Goal: Task Accomplishment & Management: Complete application form

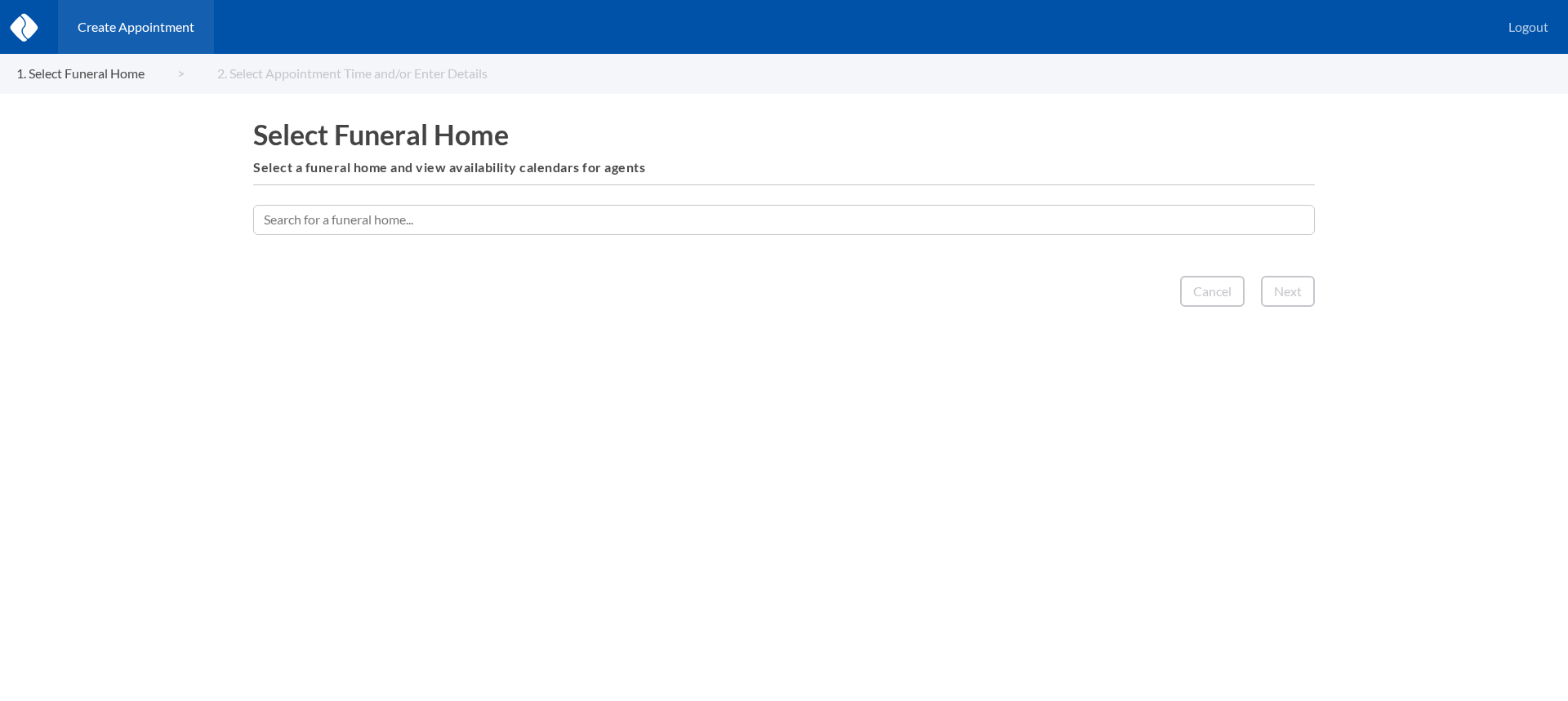
click at [637, 216] on input "text" at bounding box center [784, 219] width 1061 height 29
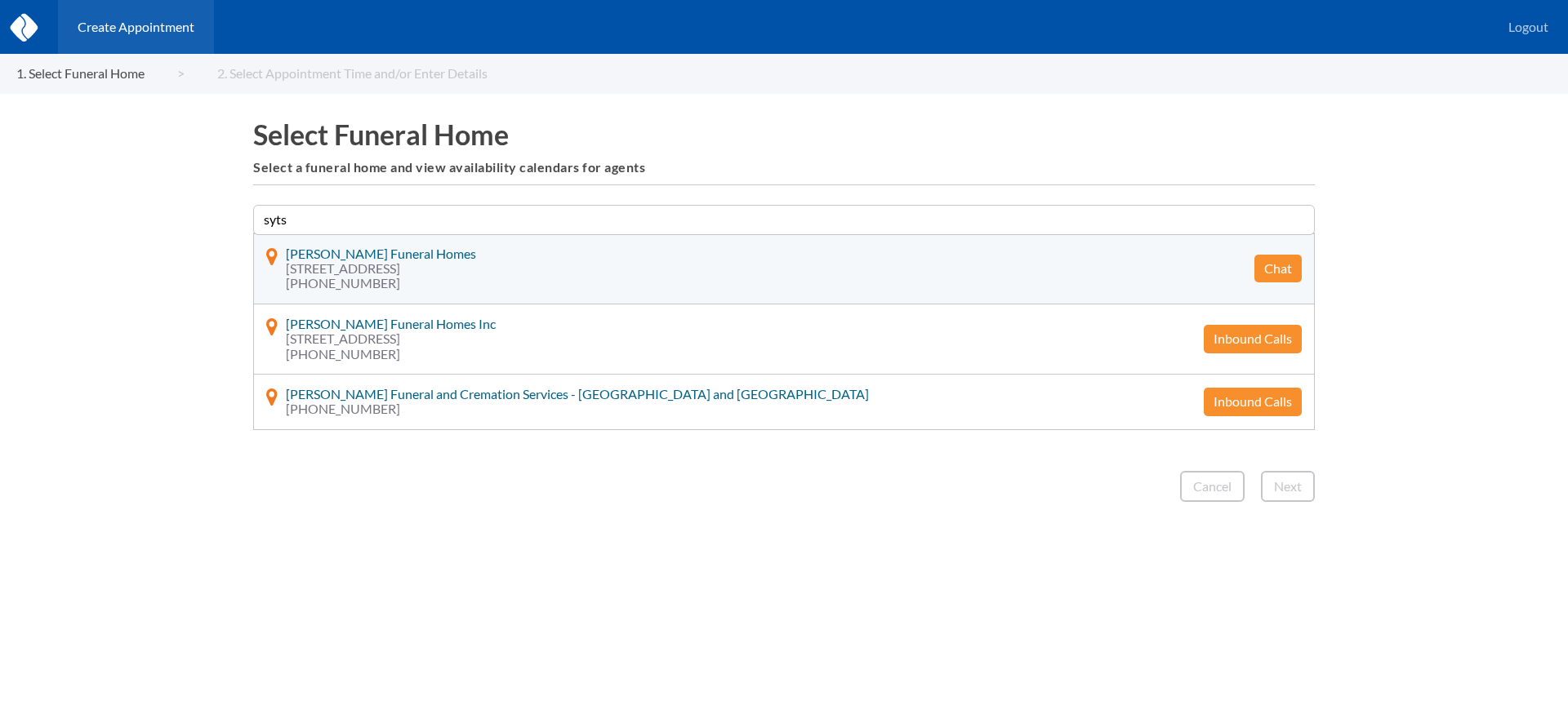
type input "syts"
click at [1274, 264] on button "Chat" at bounding box center [1278, 268] width 48 height 27
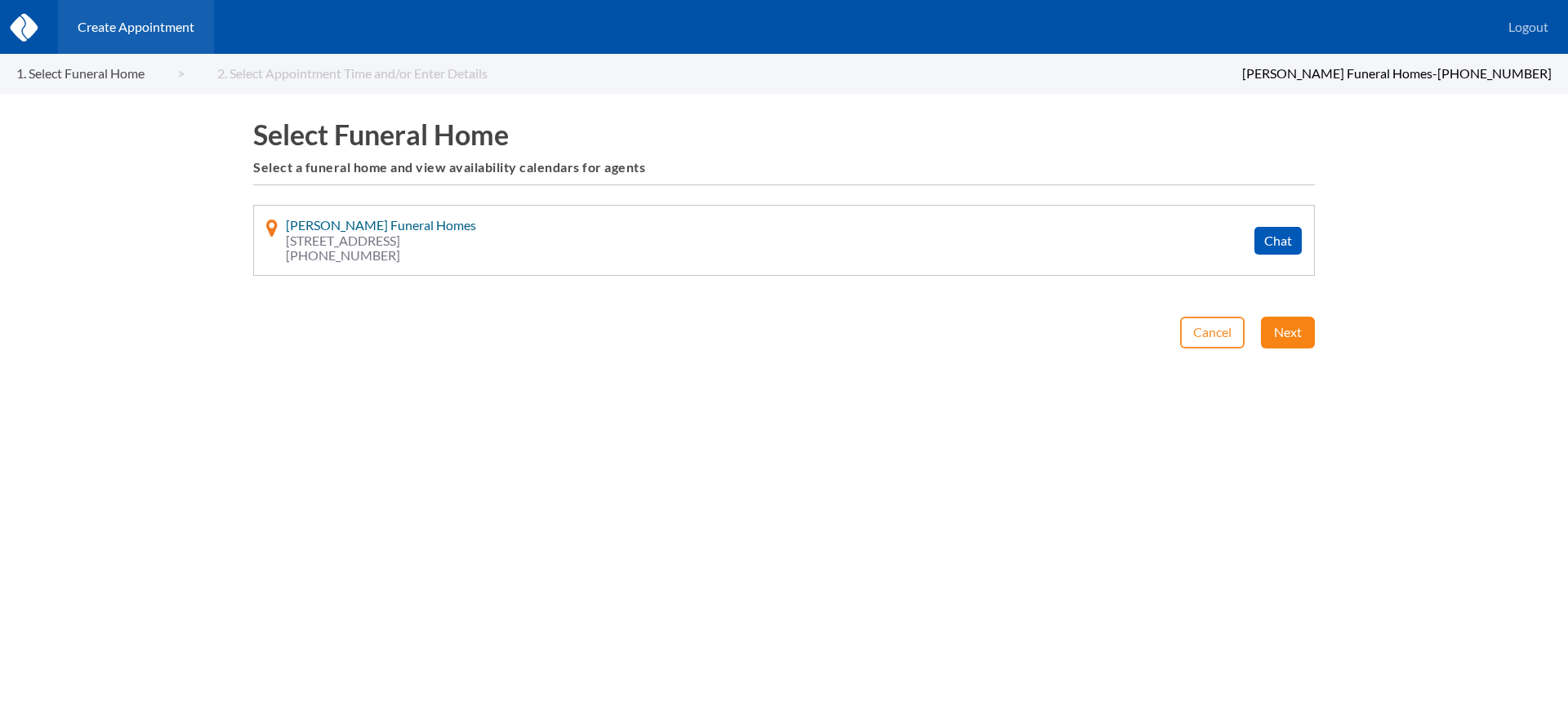
click at [1283, 319] on button "Next" at bounding box center [1288, 331] width 54 height 31
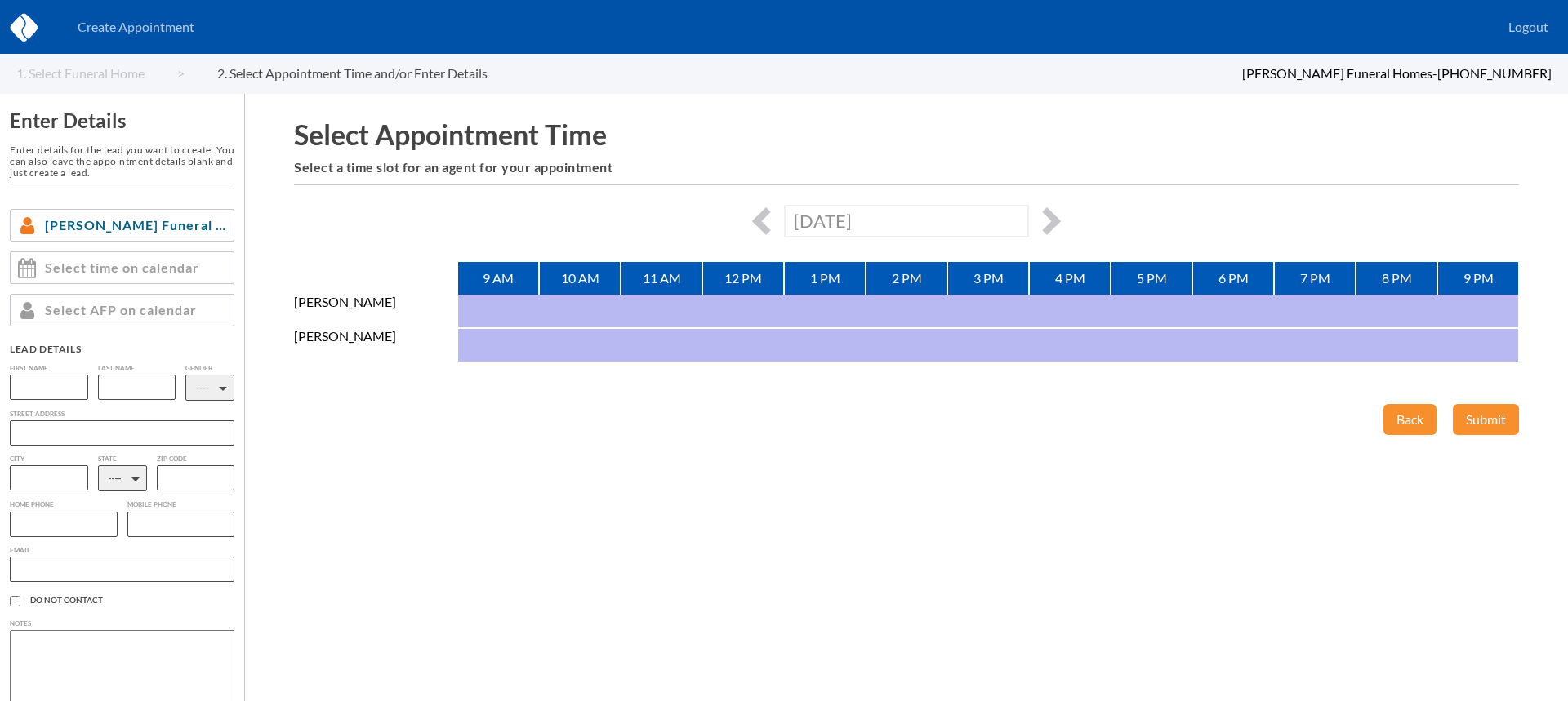
click at [1054, 212] on div "[DATE]" at bounding box center [906, 221] width 1225 height 32
click at [1049, 217] on button "button" at bounding box center [1046, 221] width 27 height 27
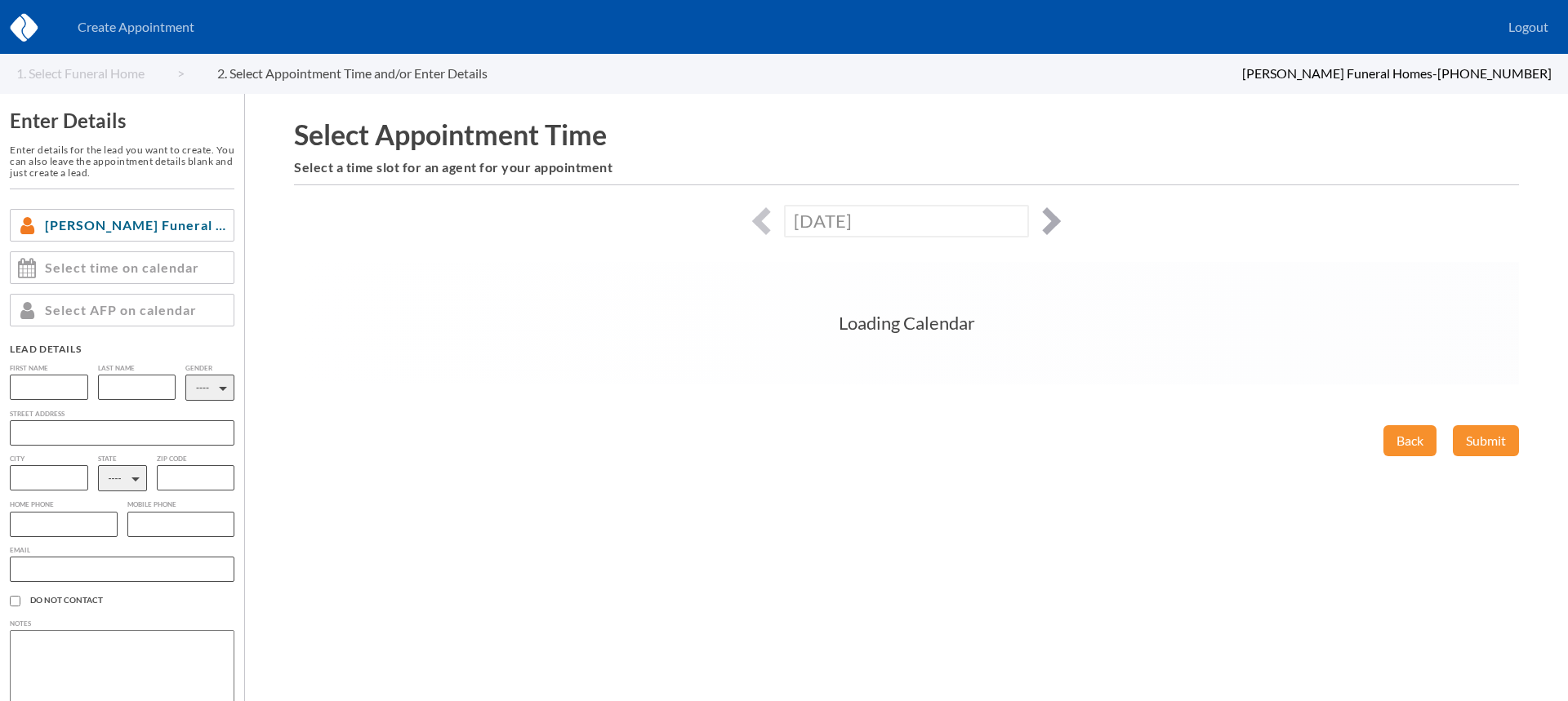
click at [1049, 217] on button "button" at bounding box center [1046, 221] width 27 height 27
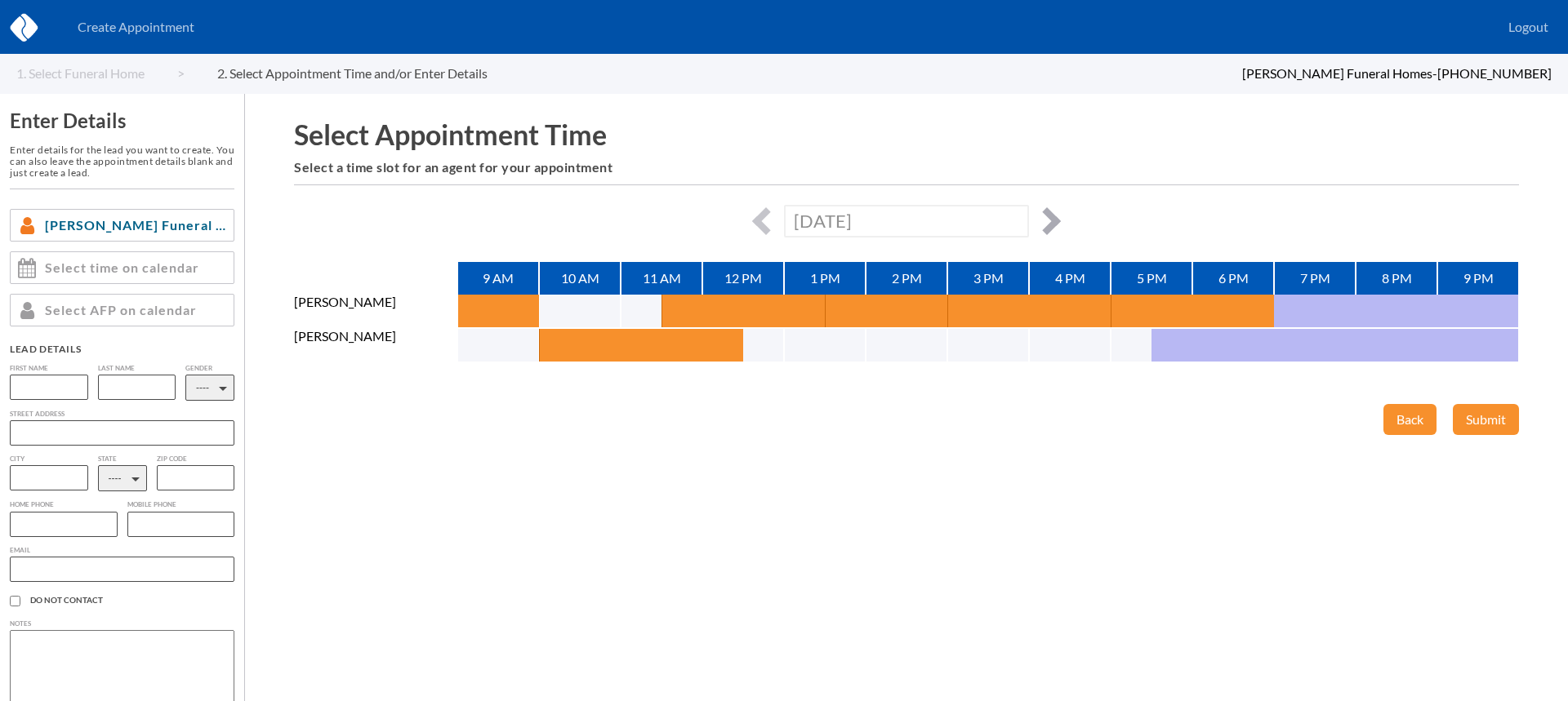
click at [1049, 217] on button "button" at bounding box center [1046, 221] width 27 height 27
type input "[DATE]"
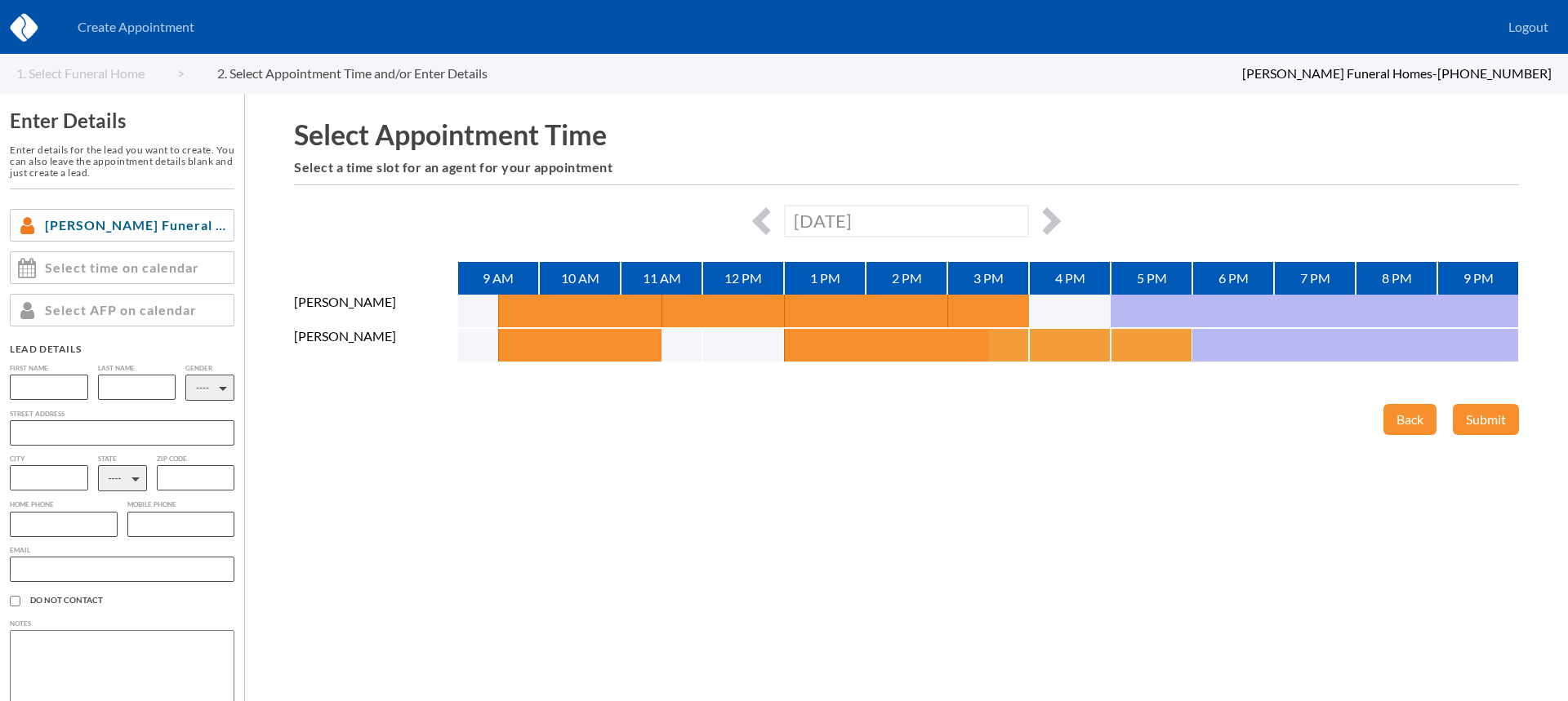
click at [1011, 347] on button "button" at bounding box center [1008, 345] width 41 height 33
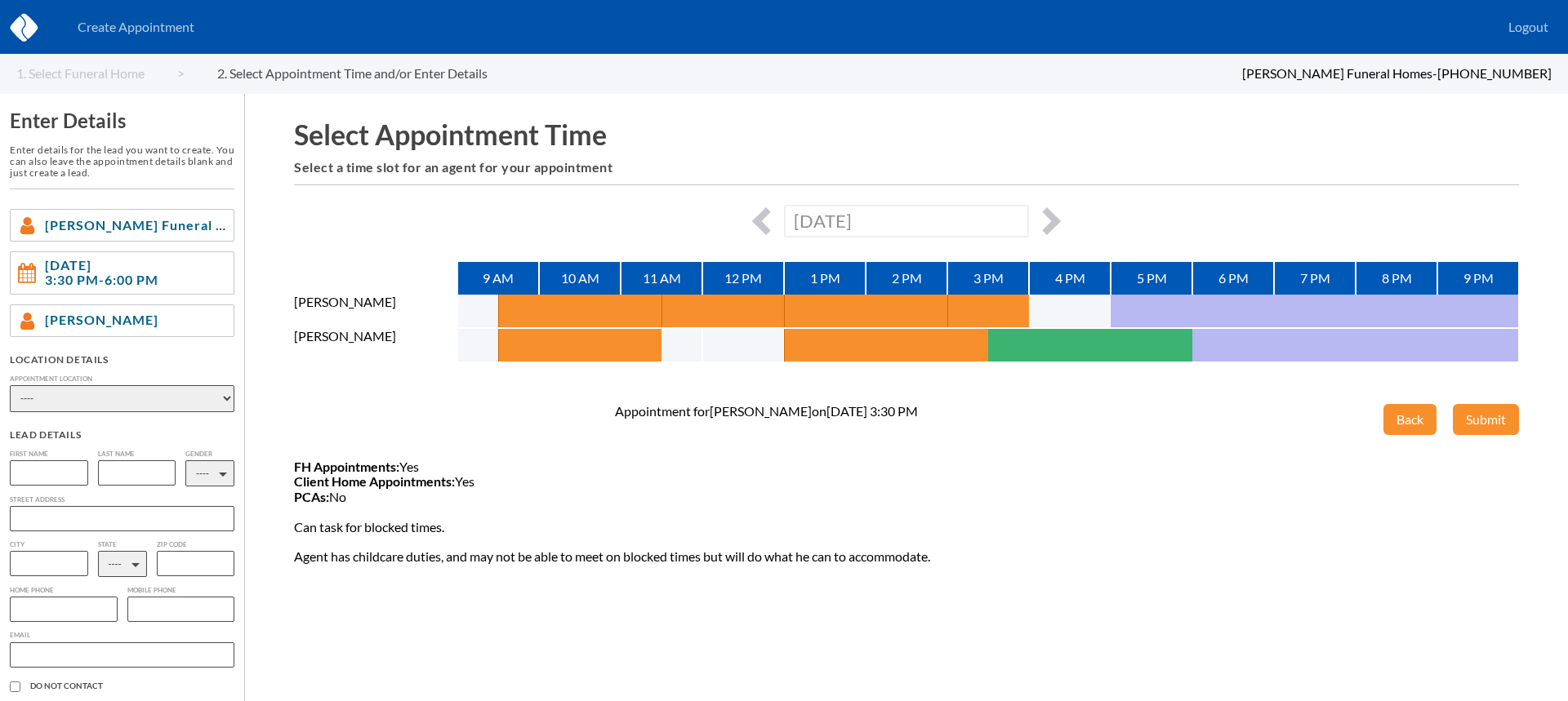
click at [135, 402] on select "---- Phone Consultation Sytsema Funeral and Cremation Services - The Ravenna Ch…" at bounding box center [122, 399] width 225 height 27
select select "81d24780-55ce-de11-b446-00188b3fb15c"
click at [10, 385] on select "---- Phone Consultation Sytsema Funeral and Cremation Services - The Ravenna Ch…" at bounding box center [122, 399] width 225 height 27
click at [167, 402] on select "---- Phone Consultation Sytsema Funeral and Cremation Services - The Ravenna Ch…" at bounding box center [122, 399] width 225 height 27
click at [10, 385] on select "---- Phone Consultation Sytsema Funeral and Cremation Services - The Ravenna Ch…" at bounding box center [122, 399] width 225 height 27
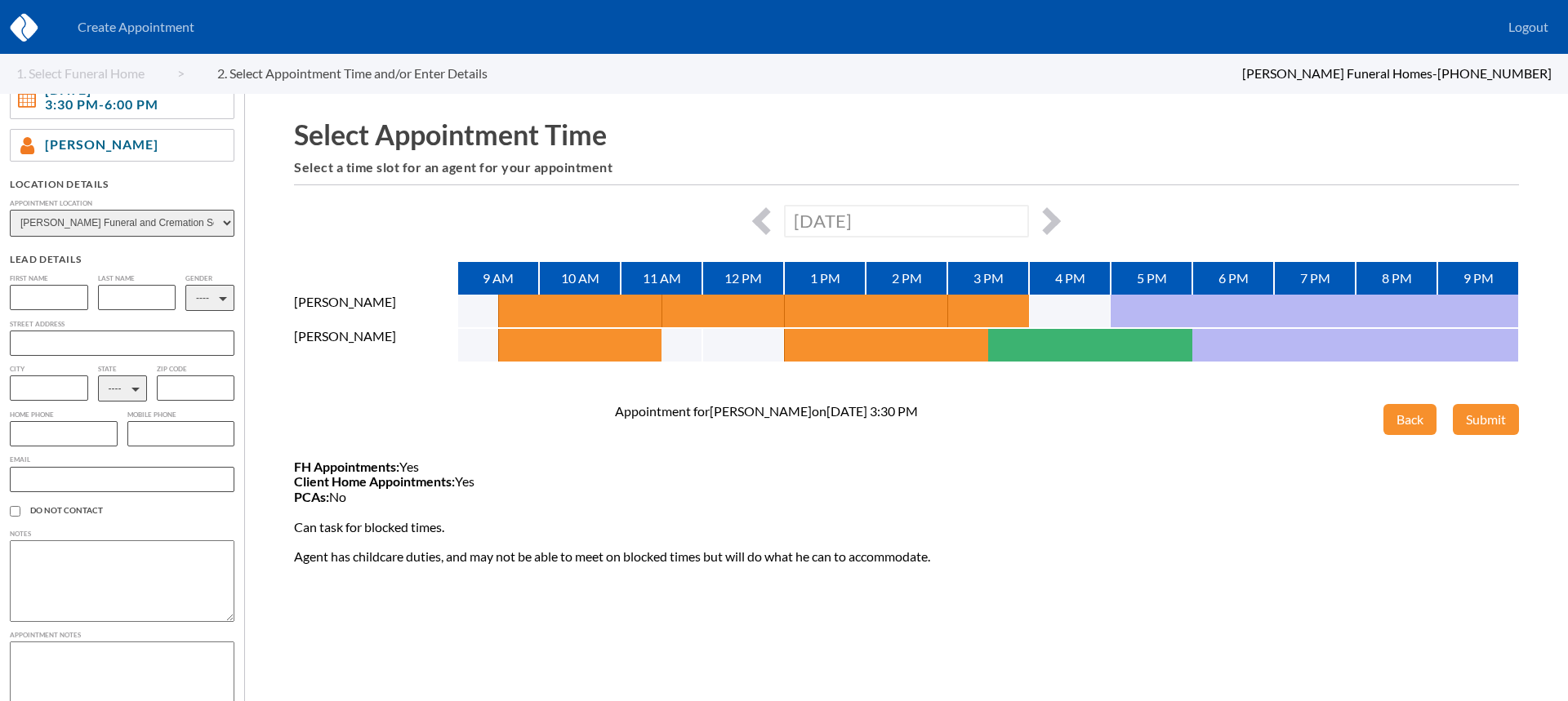
scroll to position [202, 0]
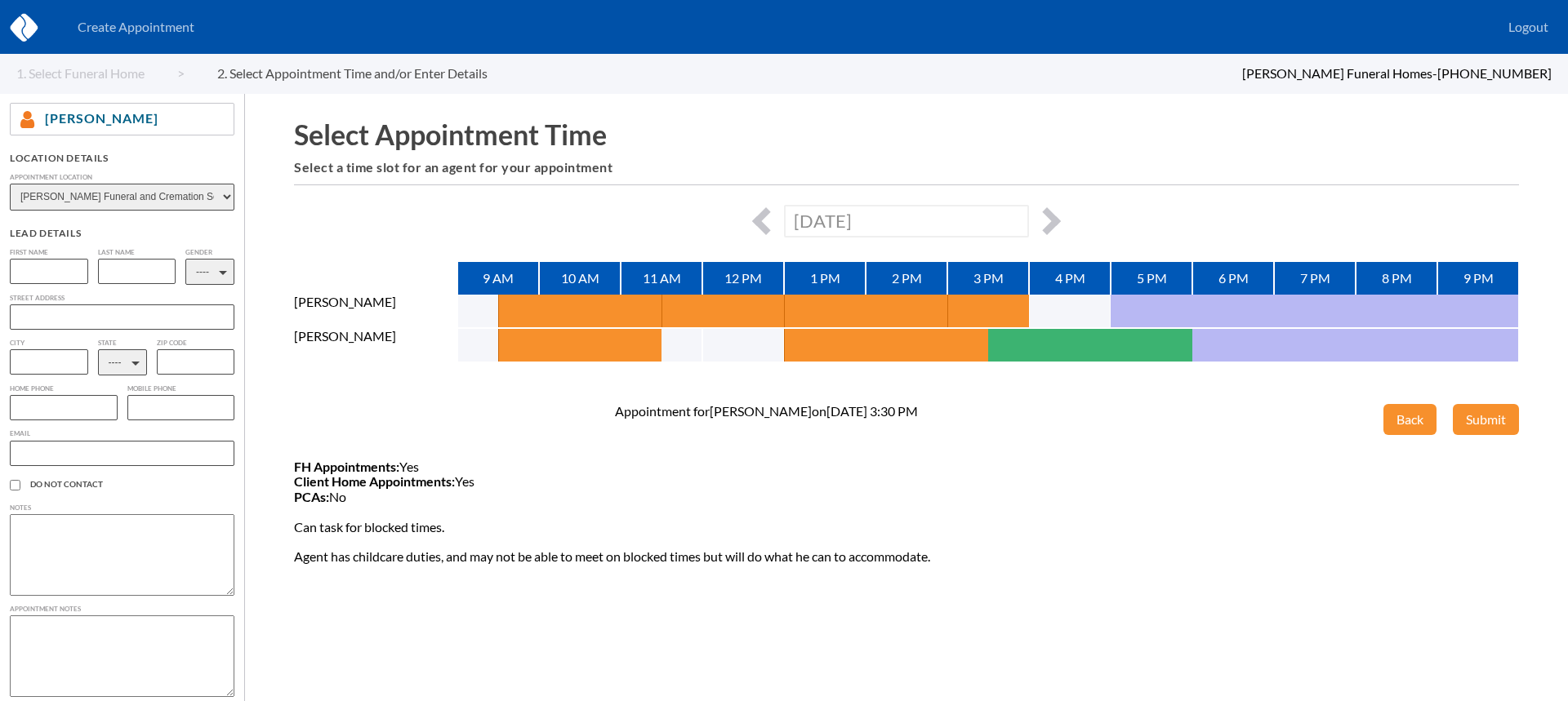
click at [90, 635] on textarea at bounding box center [122, 656] width 225 height 81
type textarea "Looking into arrangement options for their mother... want to get this all taken…"
click at [62, 279] on input "text" at bounding box center [49, 271] width 79 height 26
type input "Sharon"
click at [118, 276] on input "text" at bounding box center [137, 271] width 79 height 26
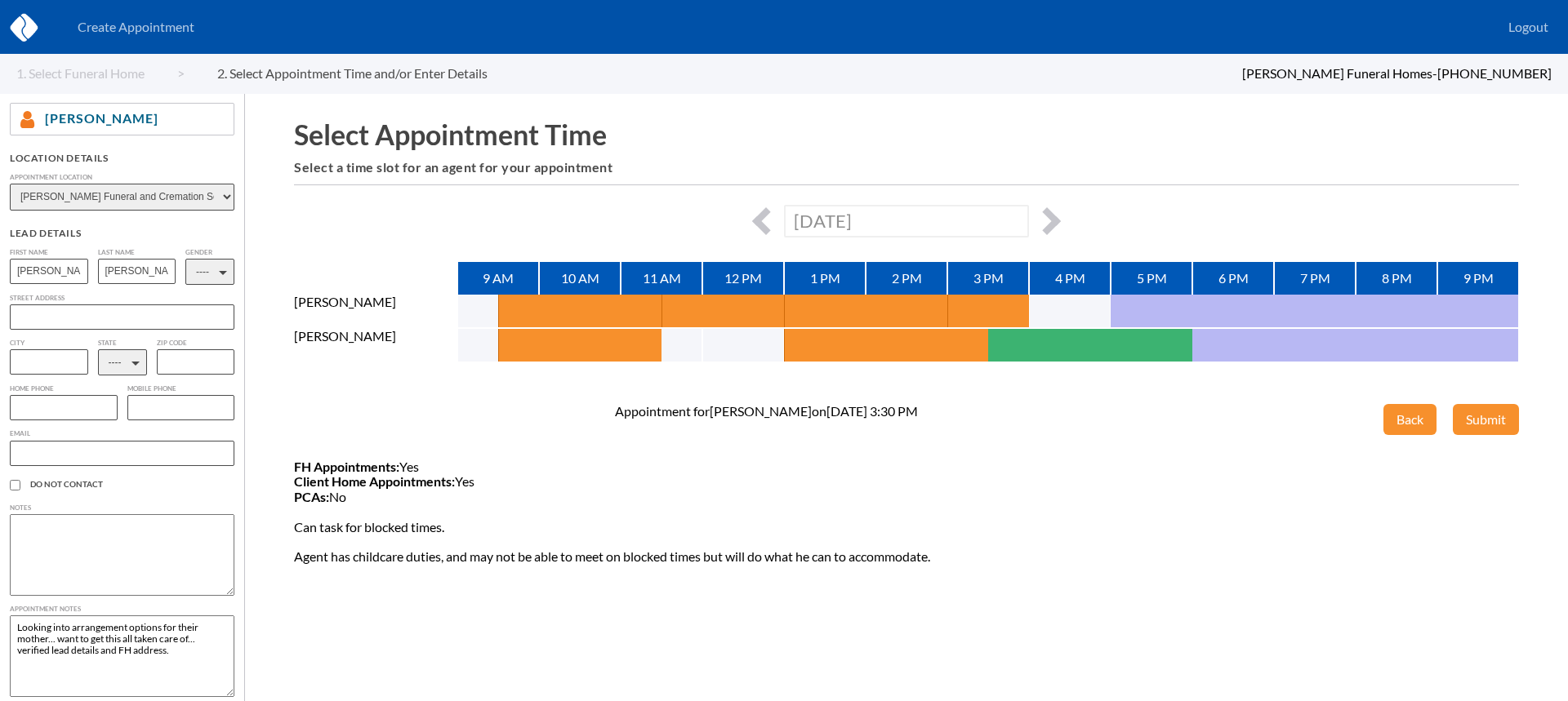
type input "Simmons"
click at [197, 278] on select "---- M F" at bounding box center [210, 272] width 49 height 27
select select "2"
click at [186, 259] on select "---- M F" at bounding box center [210, 272] width 49 height 27
click at [133, 372] on select "---- AL AK AZ AR CA CO CT DE DC FL GA GU HI ID IL IN IA KS KY LA ME MD MA MI MN…" at bounding box center [122, 362] width 49 height 27
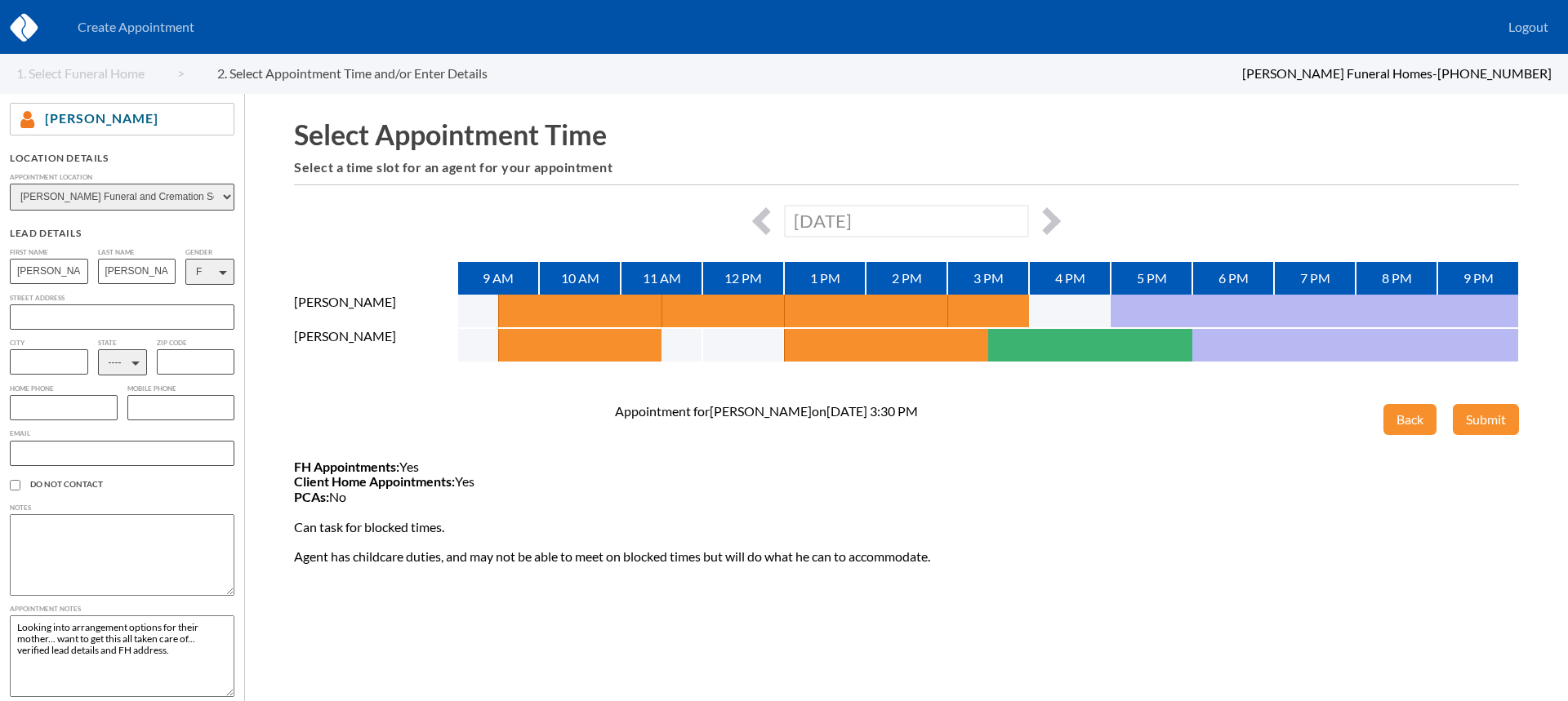
select select "MI"
click at [98, 352] on select "---- AL AK AZ AR CA CO CT DE DC FL GA GU HI ID IL IN IA KS KY LA ME MD MA MI MN…" at bounding box center [122, 362] width 49 height 27
paste input "simmonssharon659@gmail.com"
type input "simmonssharon659@gmail.com"
paste input "785-226-3015"
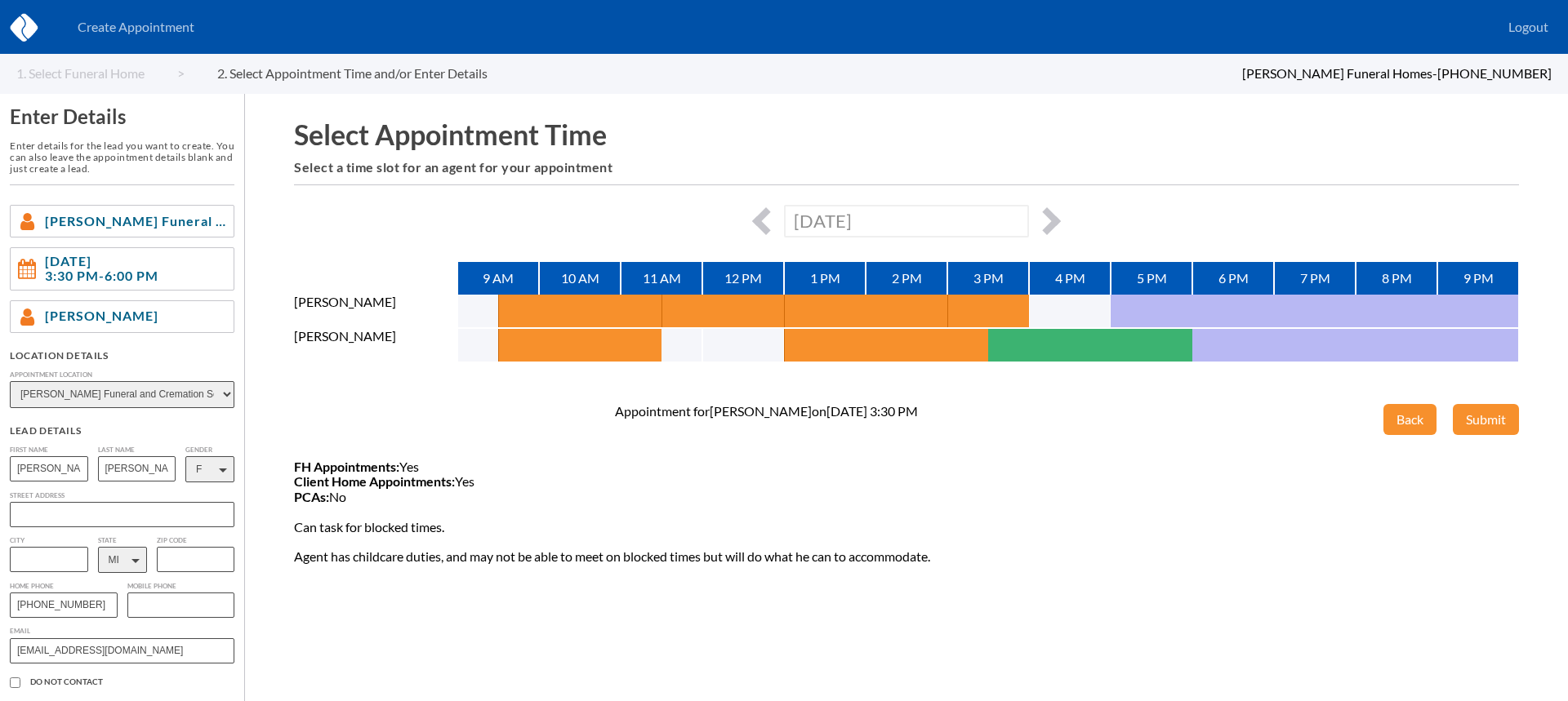
scroll to position [0, 0]
type input "785-226-3015"
click at [1494, 418] on button "Submit" at bounding box center [1486, 419] width 66 height 31
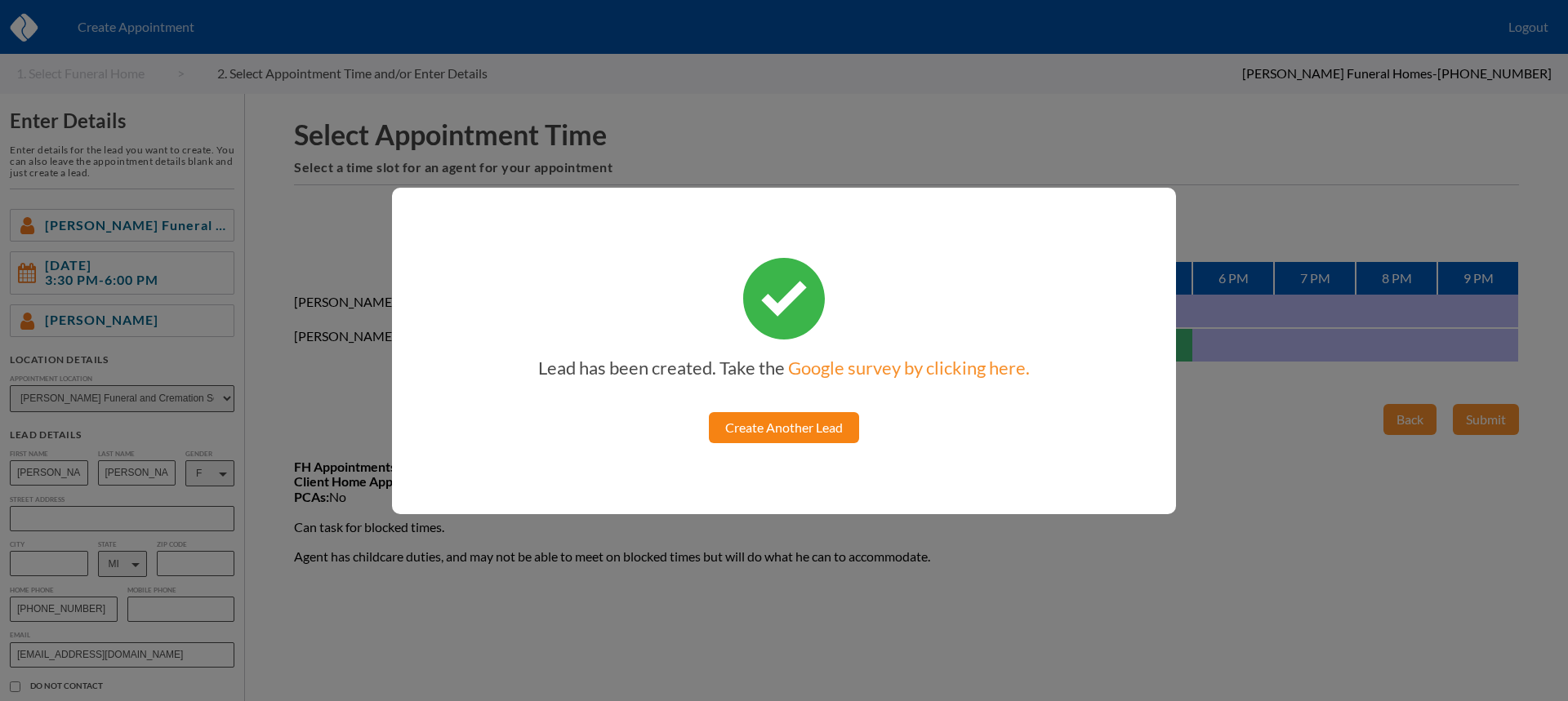
click at [815, 426] on link "Create Another Lead" at bounding box center [784, 427] width 150 height 31
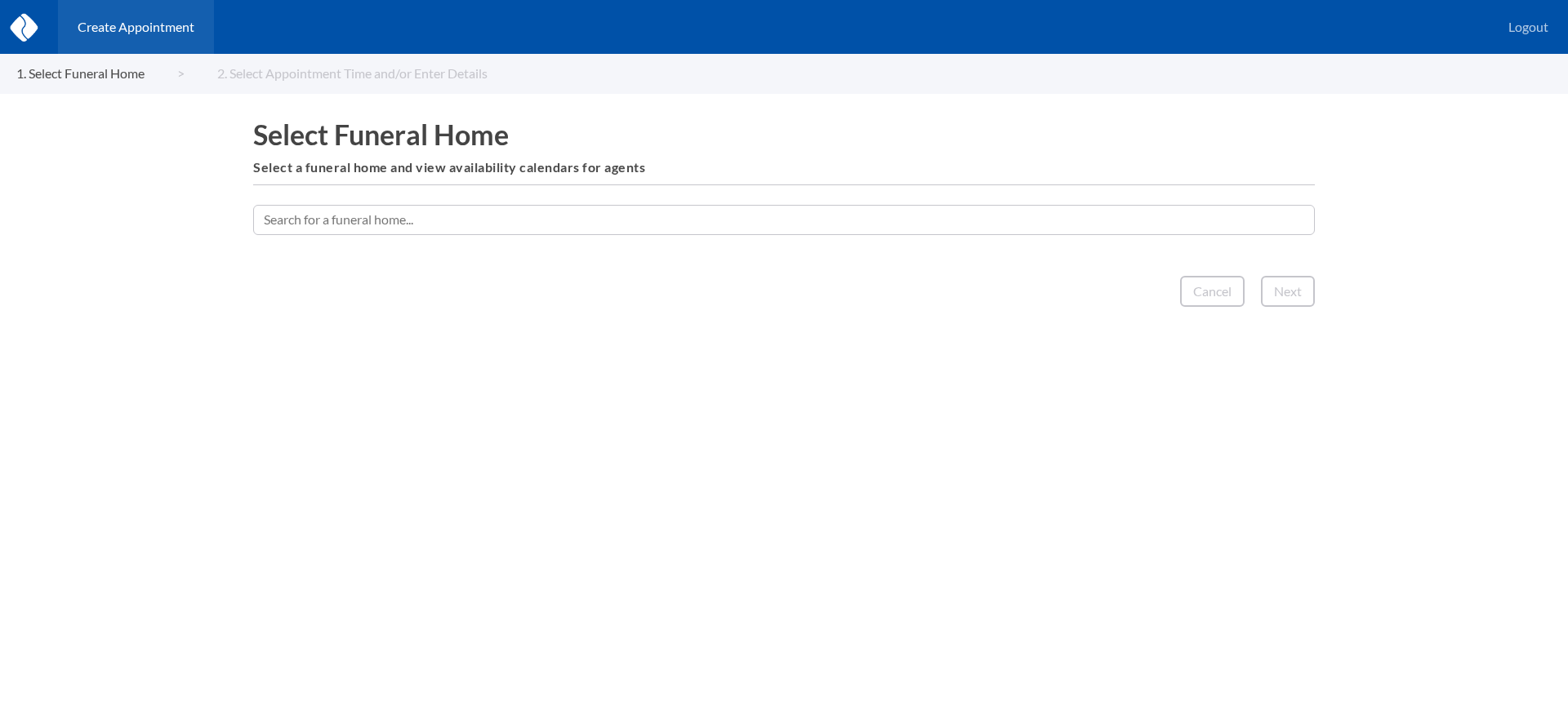
click at [644, 220] on input "text" at bounding box center [784, 219] width 1061 height 29
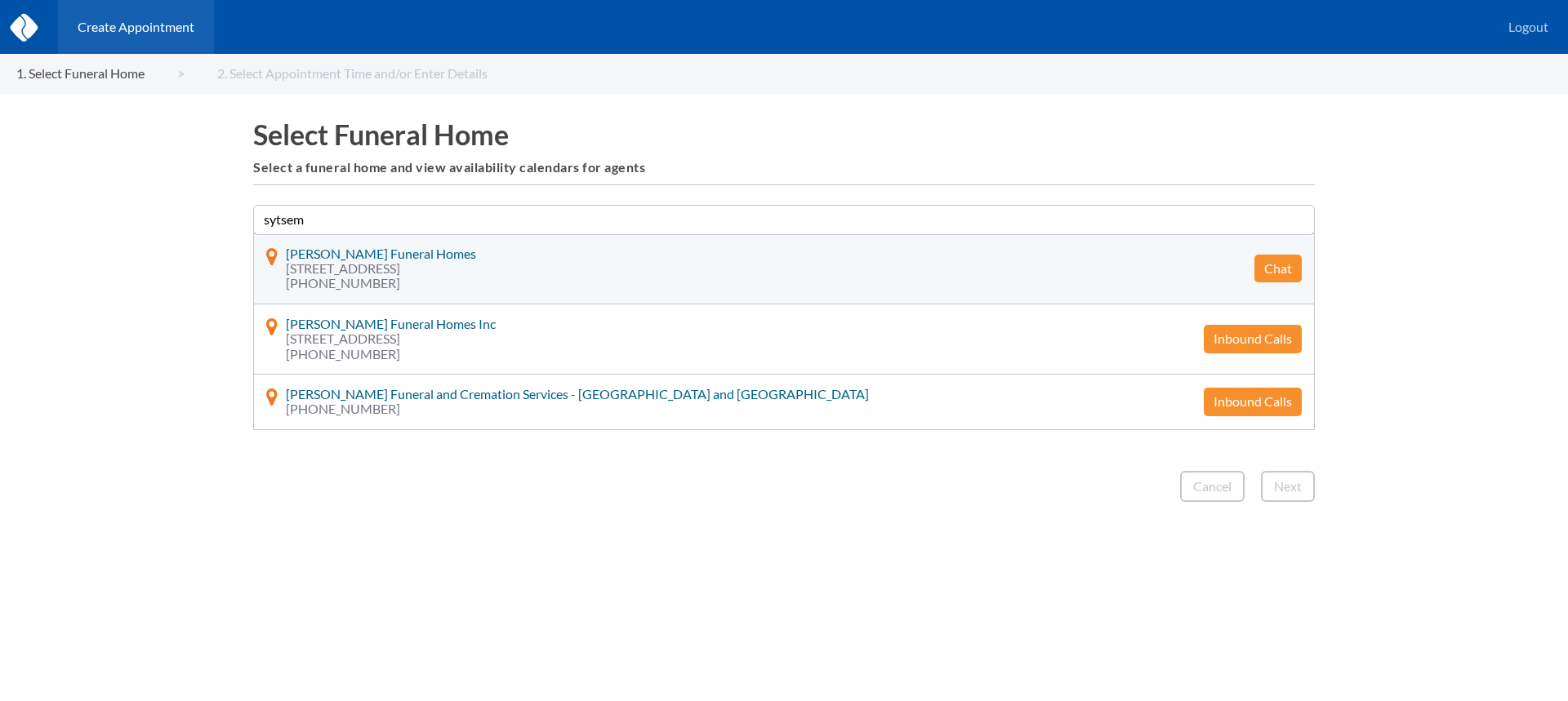
type input "sytsem"
click at [1278, 267] on button "Chat" at bounding box center [1278, 268] width 48 height 27
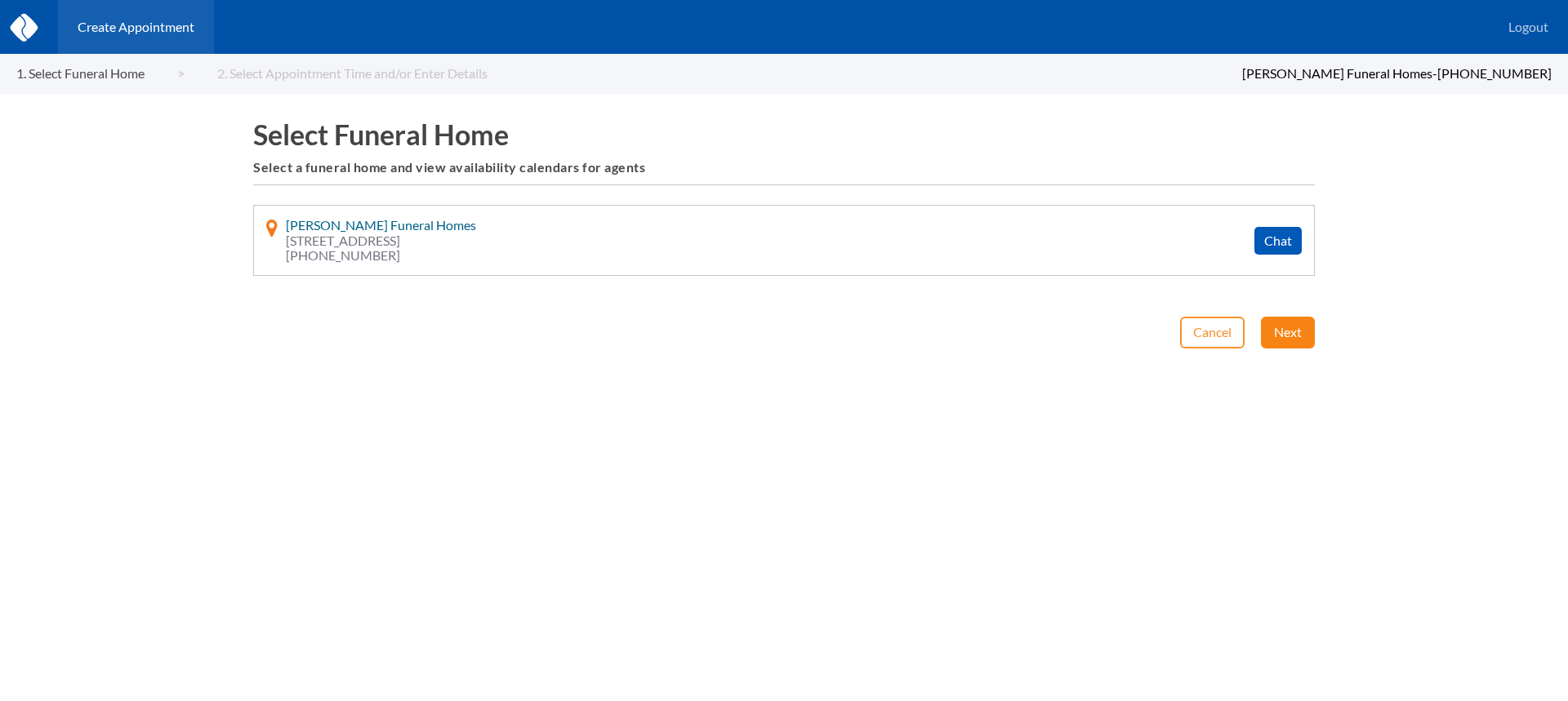
click at [1287, 329] on button "Next" at bounding box center [1288, 331] width 54 height 31
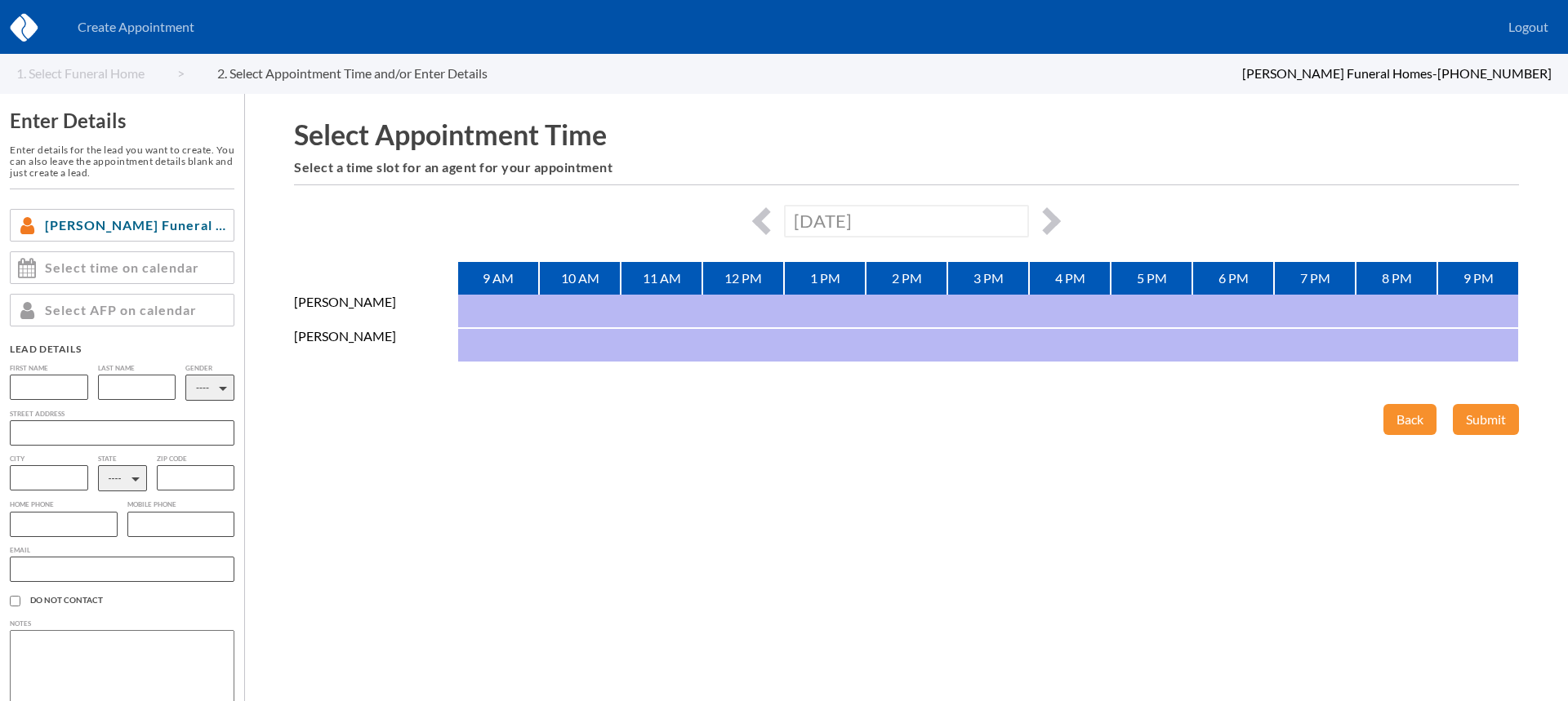
click at [1063, 220] on div "[DATE]" at bounding box center [906, 221] width 1225 height 32
click at [1055, 217] on button "button" at bounding box center [1046, 221] width 27 height 27
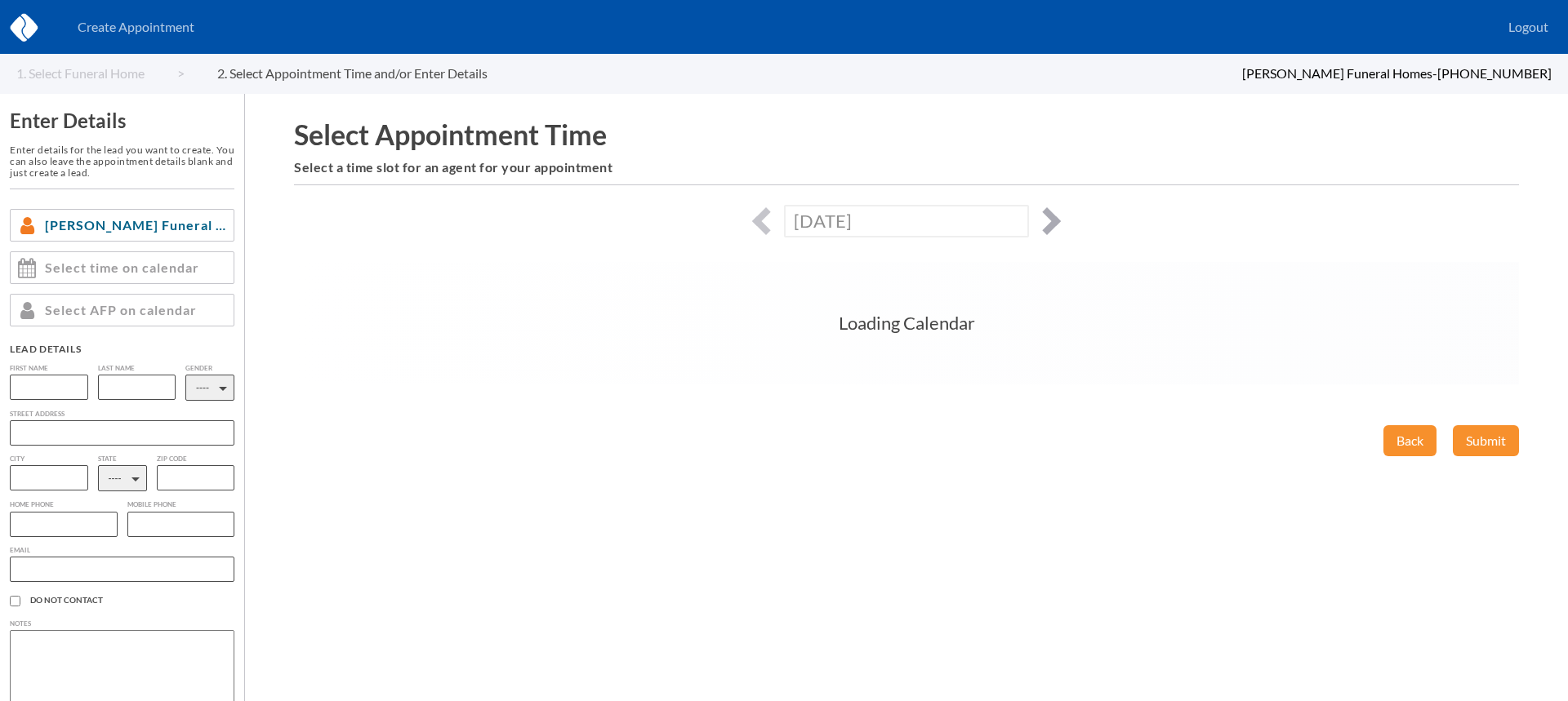
click at [1055, 217] on button "button" at bounding box center [1046, 221] width 27 height 27
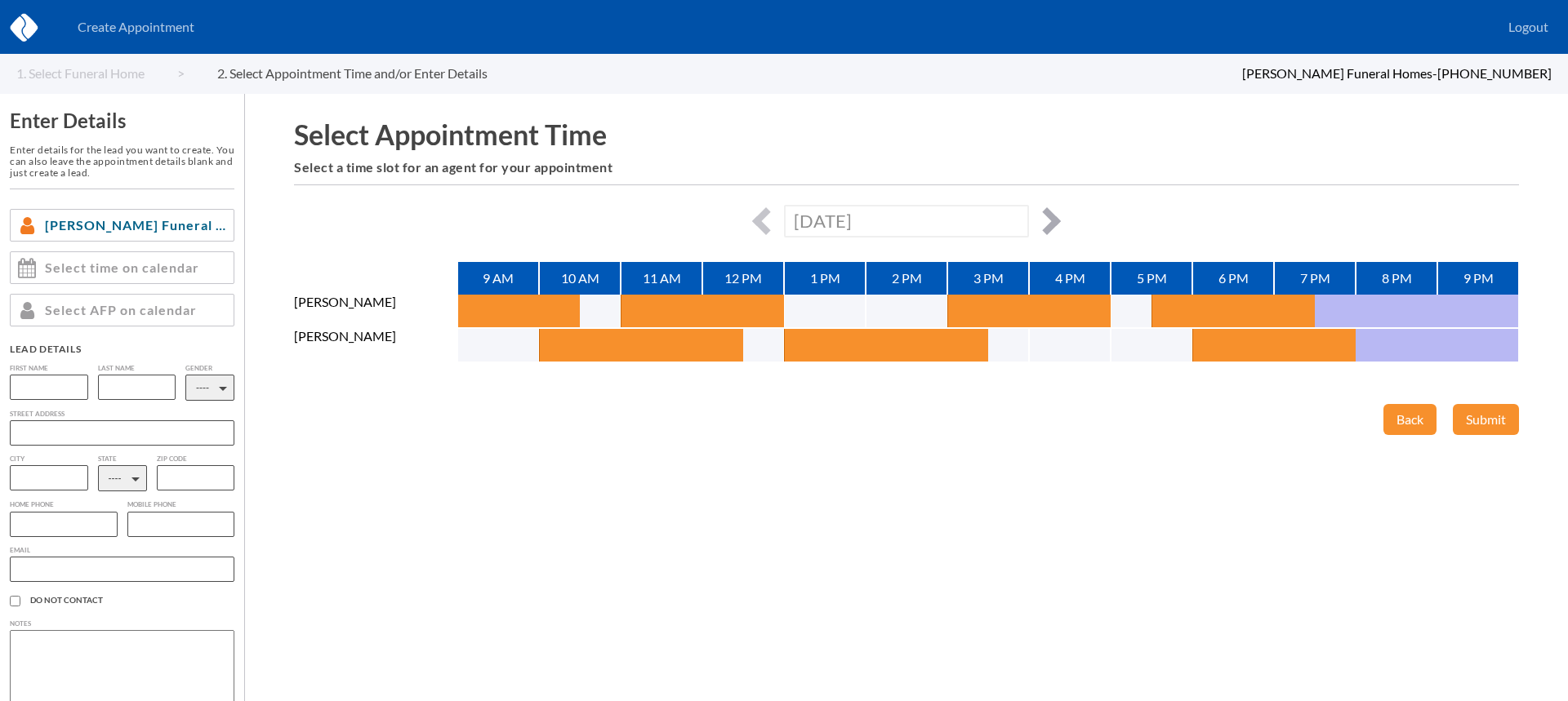
click at [1055, 217] on button "button" at bounding box center [1046, 221] width 27 height 27
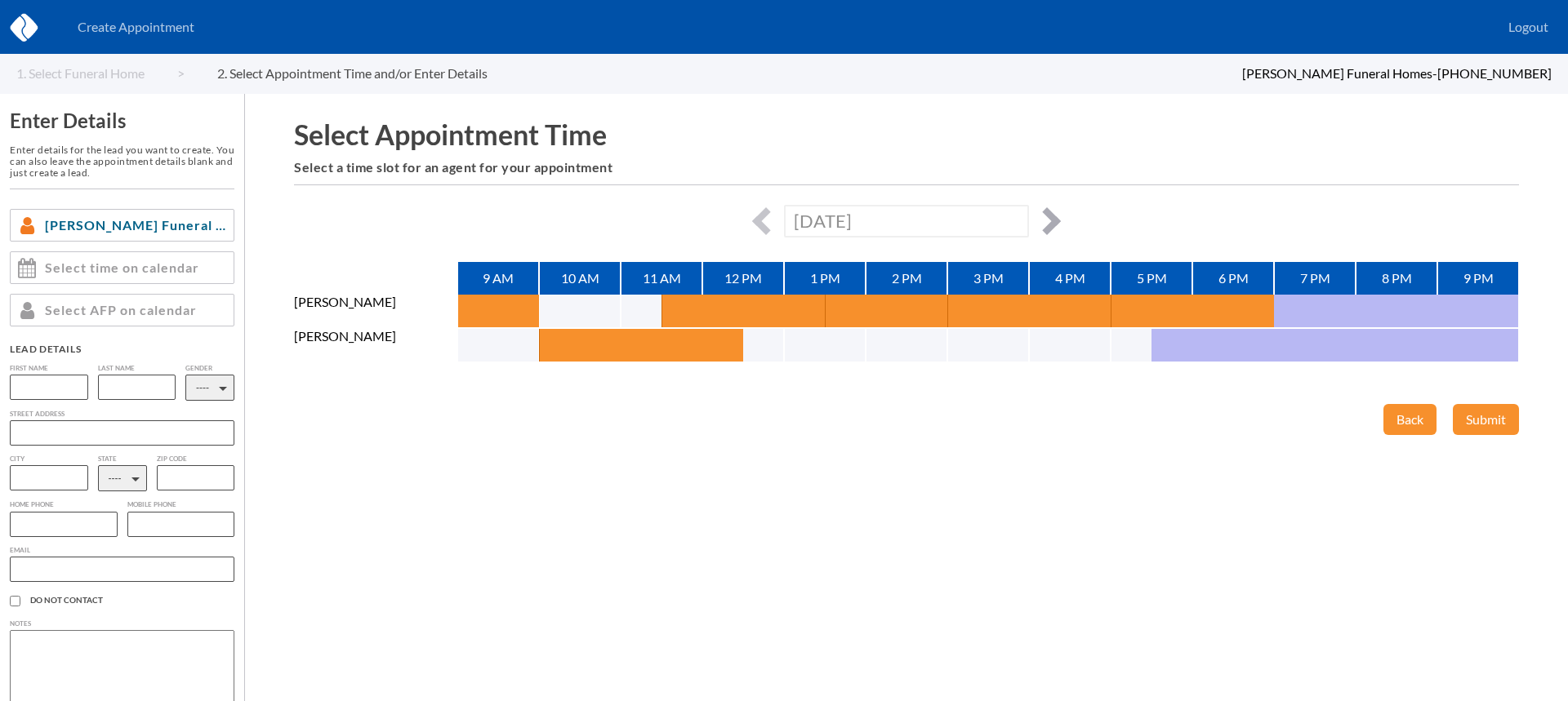
click at [1055, 217] on button "button" at bounding box center [1046, 221] width 27 height 27
type input "[DATE]"
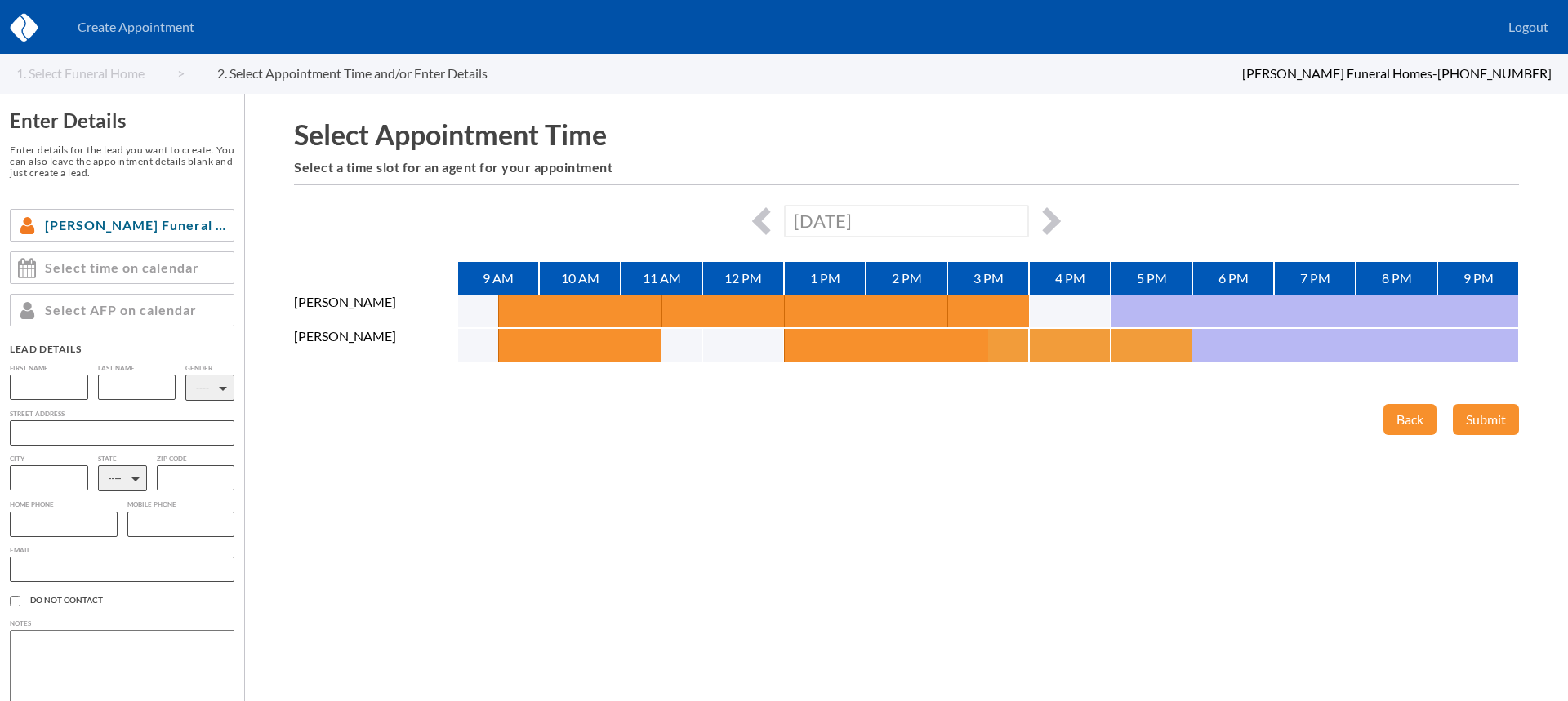
click at [1021, 347] on button "button" at bounding box center [1008, 345] width 41 height 33
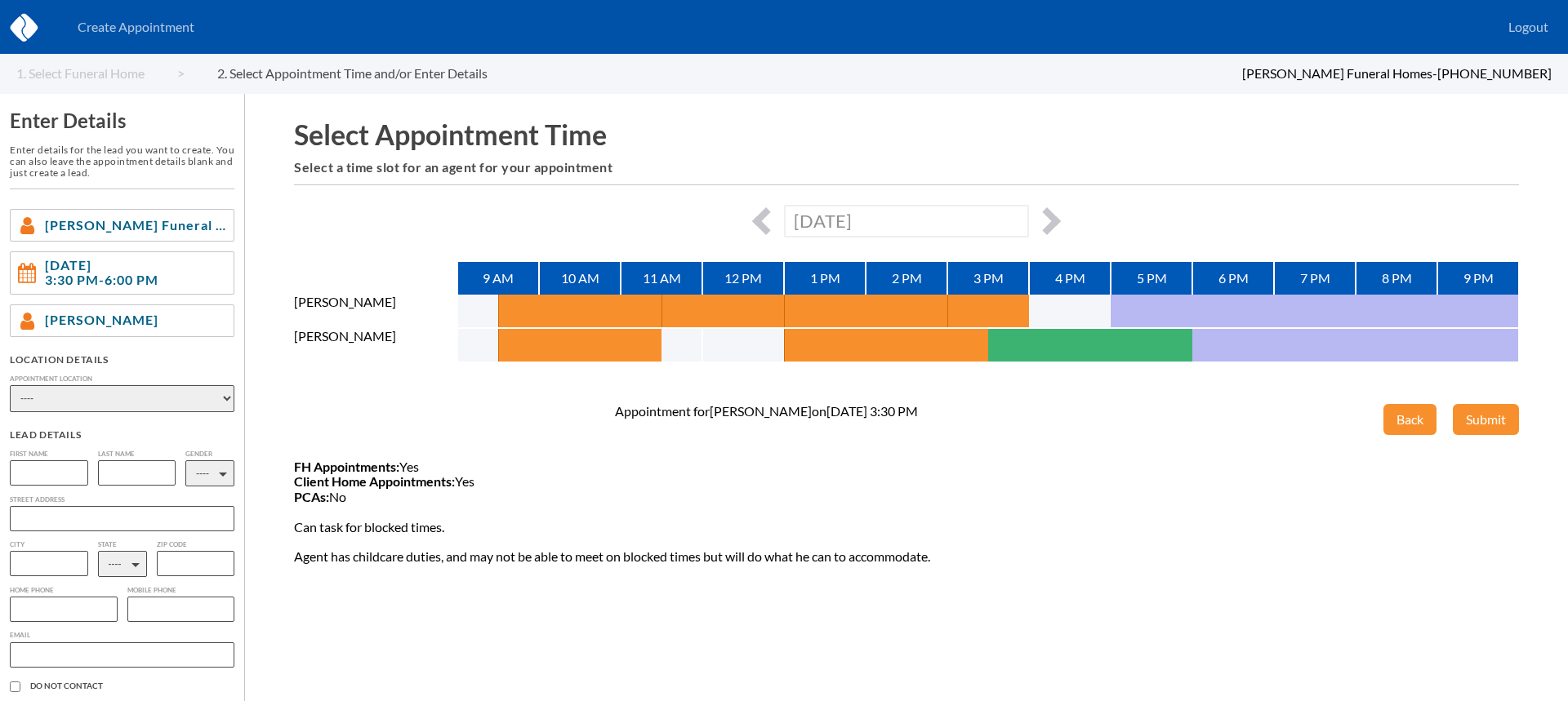
click at [115, 401] on select "---- Phone Consultation Sytsema Funeral and Cremation Services - The Ravenna Ch…" at bounding box center [122, 399] width 225 height 27
select select "81d24780-55ce-de11-b446-00188b3fb15c"
click at [10, 385] on select "---- Phone Consultation Sytsema Funeral and Cremation Services - The Ravenna Ch…" at bounding box center [122, 399] width 225 height 27
click at [59, 469] on input "text" at bounding box center [49, 473] width 79 height 26
type input "Sharon"
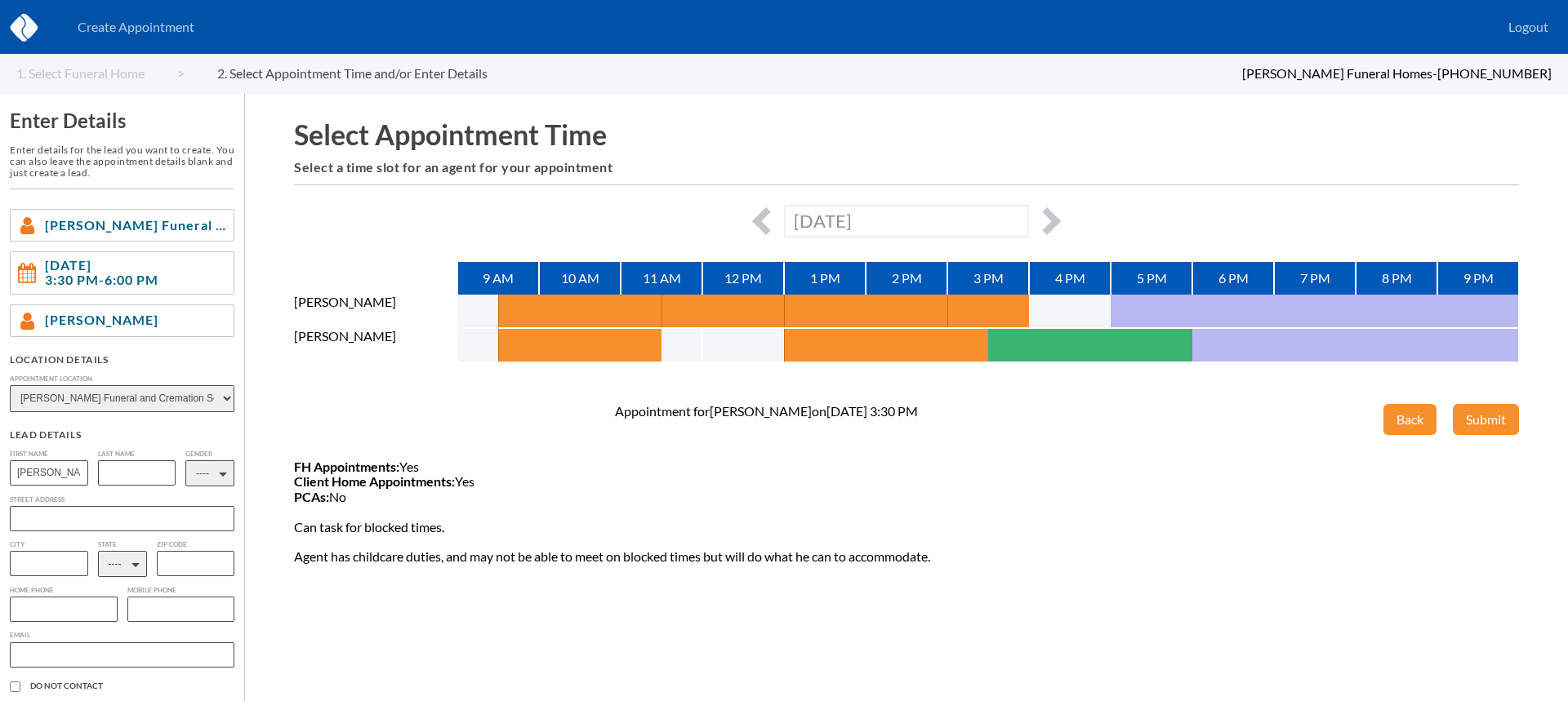
click at [144, 467] on input "text" at bounding box center [137, 473] width 79 height 26
type input "Simmons"
click at [214, 469] on select "---- M F" at bounding box center [210, 474] width 49 height 27
select select "2"
click at [186, 461] on select "---- M F" at bounding box center [210, 474] width 49 height 27
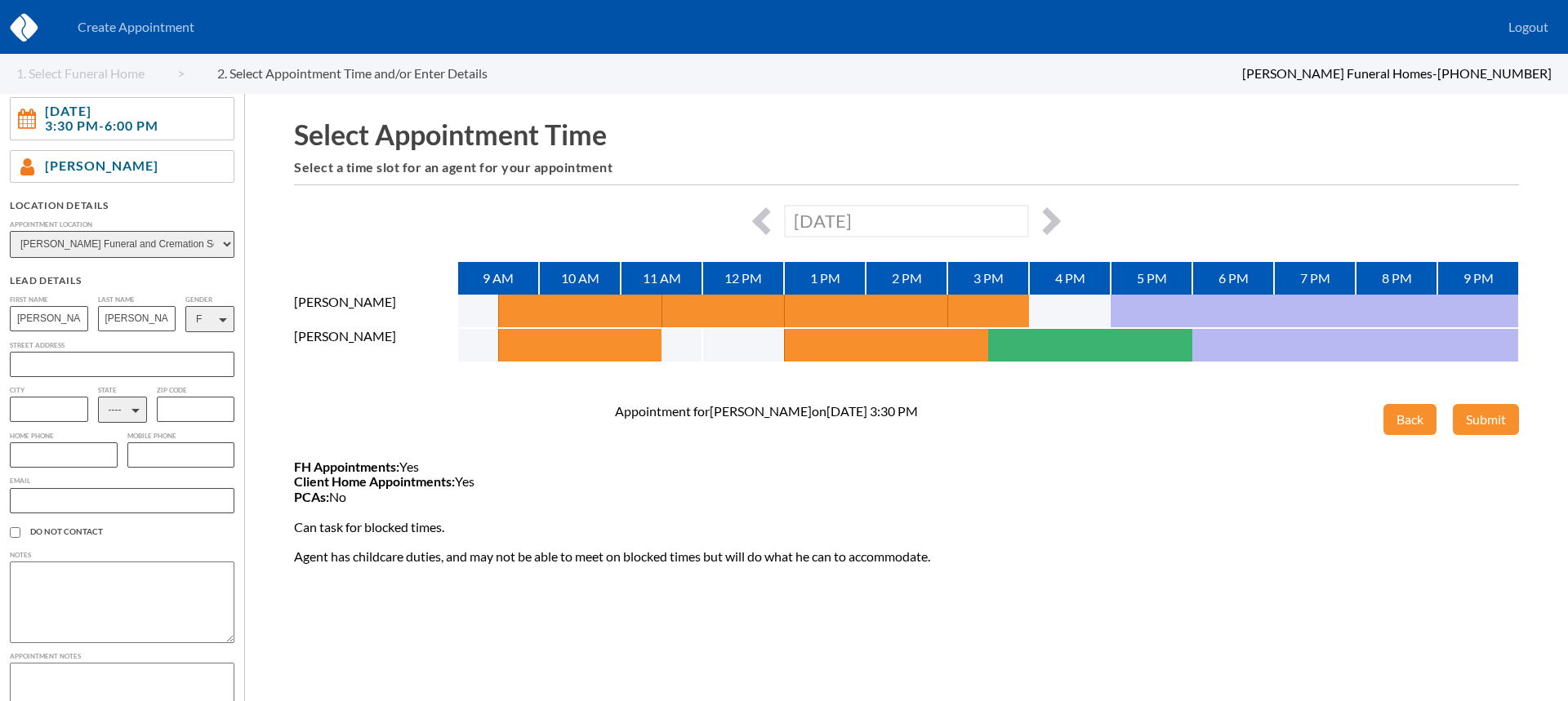
scroll to position [160, 0]
click at [58, 497] on input "text" at bounding box center [122, 495] width 225 height 26
paste input "simmonssharon659@gmail.com"
type input "simmonssharon659@gmail.com"
click at [71, 461] on input "text" at bounding box center [64, 449] width 108 height 26
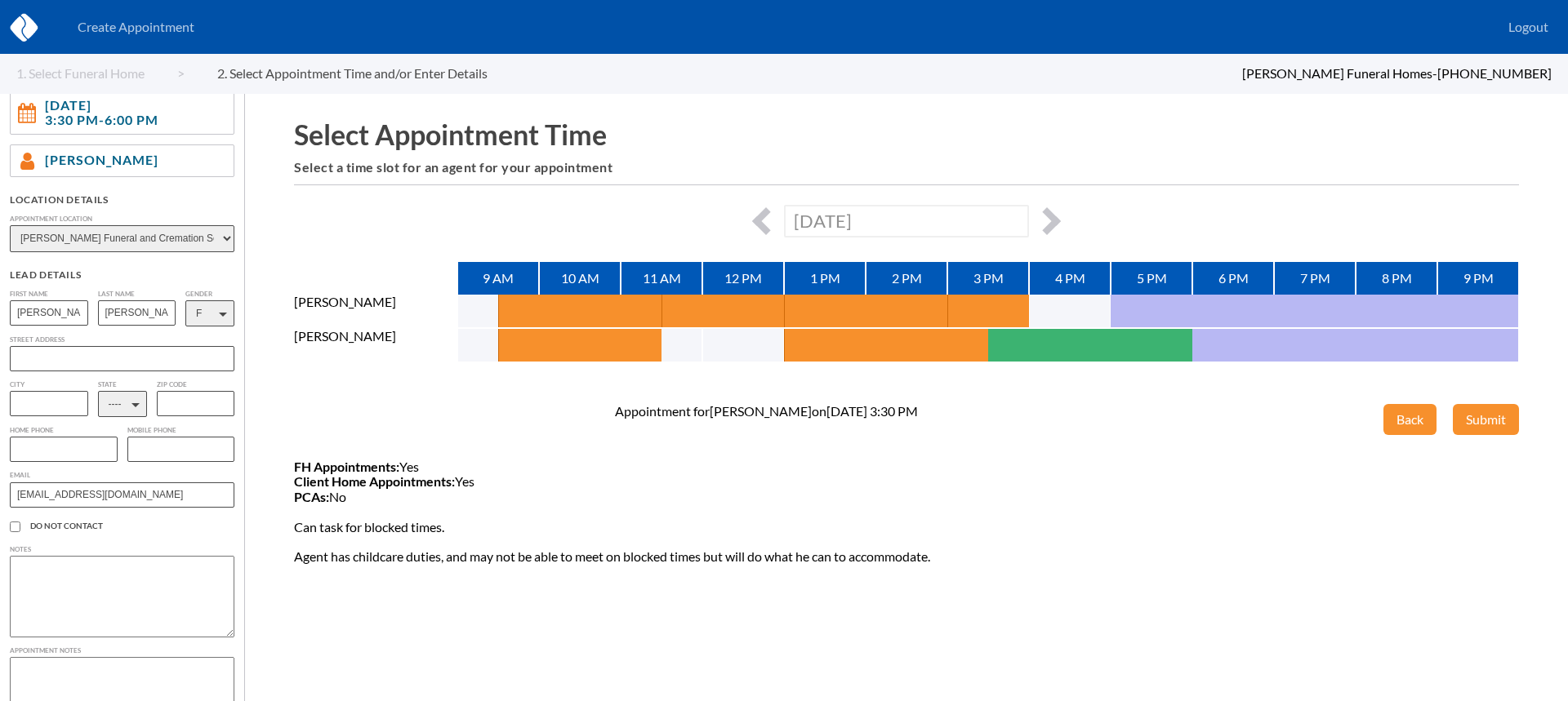
paste input "785-226-3015"
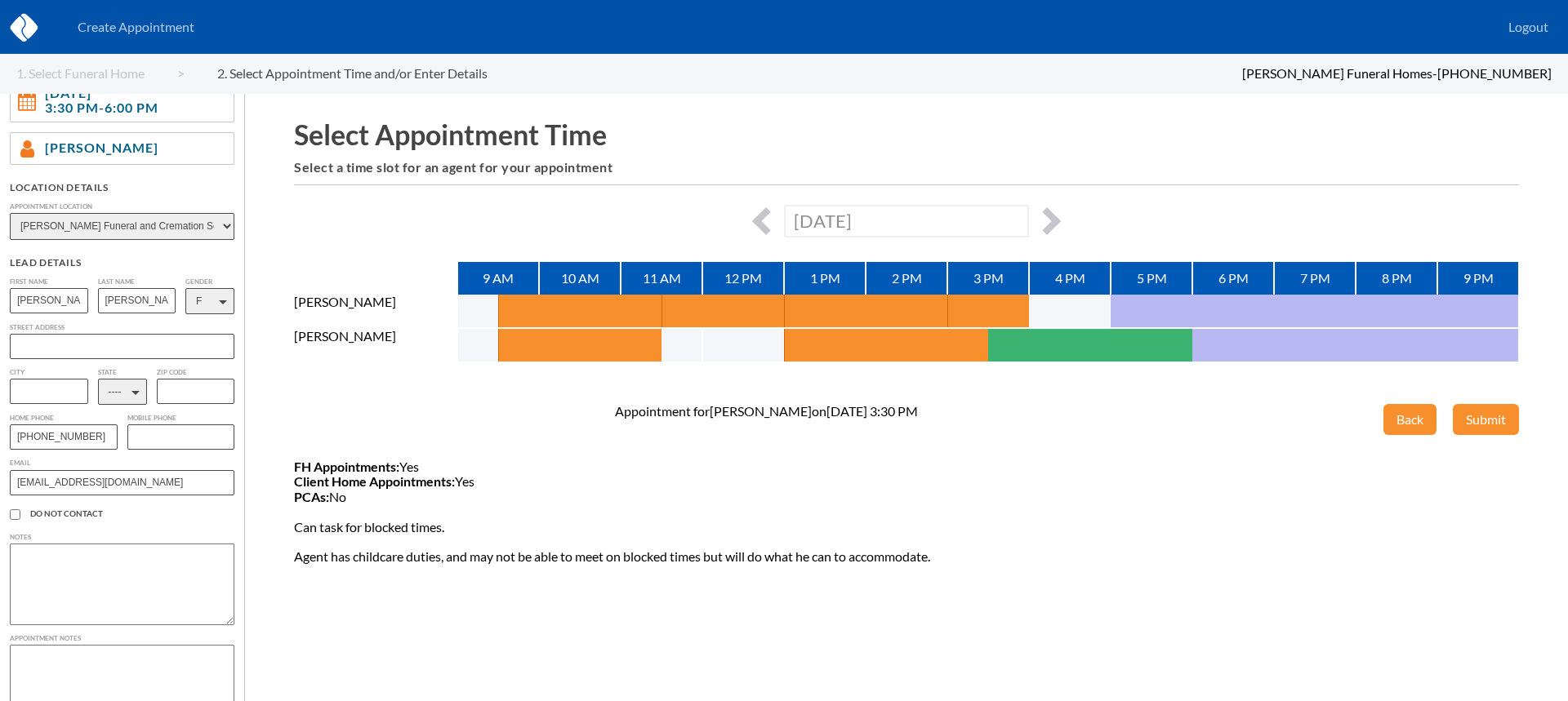
scroll to position [218, 0]
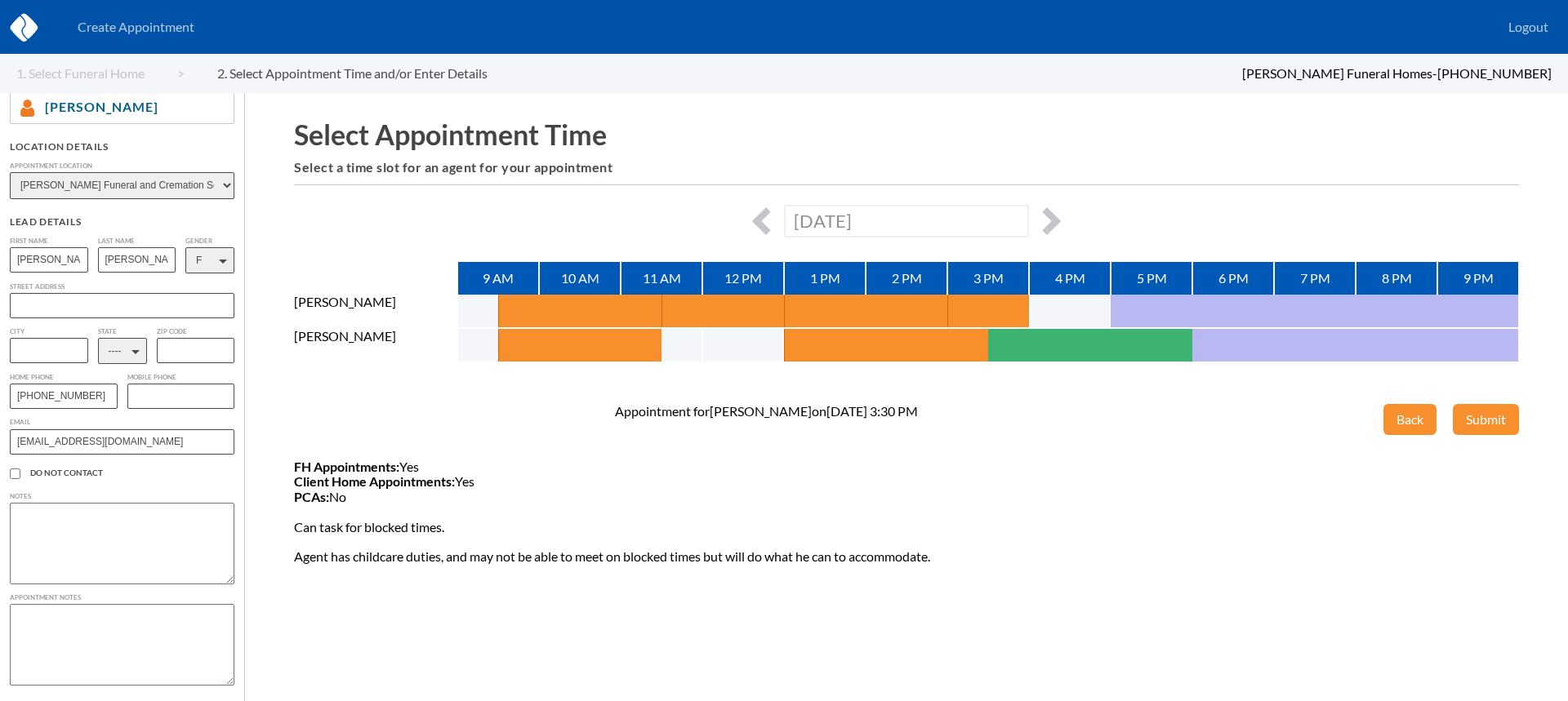
type input "785-226-3015"
click at [80, 621] on textarea at bounding box center [122, 644] width 225 height 81
type textarea "She is getting this taken care of for her mother so it is all planned in advanc…"
click at [1493, 419] on button "Submit" at bounding box center [1486, 419] width 66 height 31
click at [116, 354] on select "---- AL AK AZ AR CA CO CT DE DC FL GA GU HI ID IL IN IA KS KY LA ME MD MA MI MN…" at bounding box center [122, 347] width 49 height 27
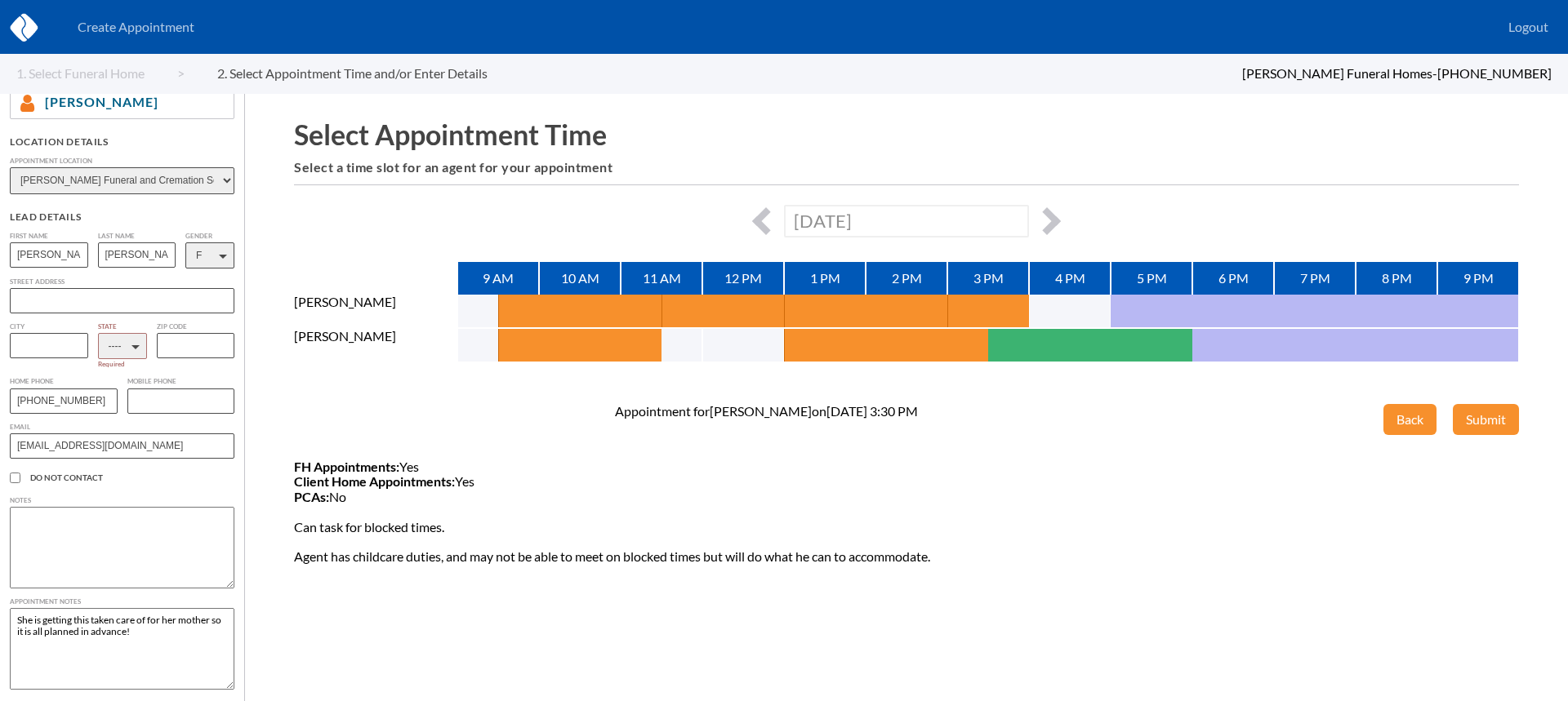
select select "MI"
click at [98, 335] on select "---- AL AK AZ AR CA CO CT DE DC FL GA GU HI ID IL IN IA KS KY LA ME MD MA MI MN…" at bounding box center [122, 347] width 49 height 27
click at [1500, 422] on button "Submit" at bounding box center [1486, 419] width 66 height 31
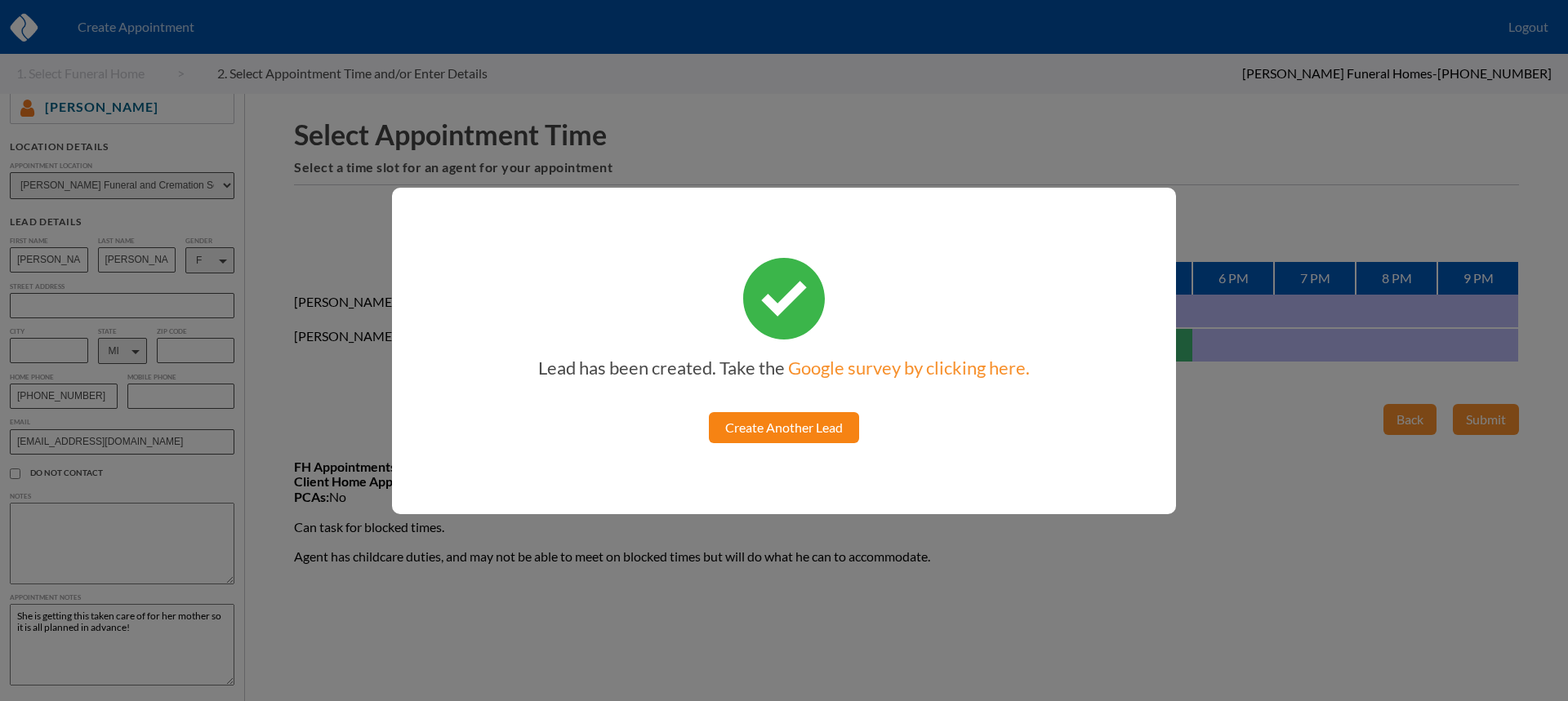
click at [820, 432] on link "Create Another Lead" at bounding box center [784, 427] width 150 height 31
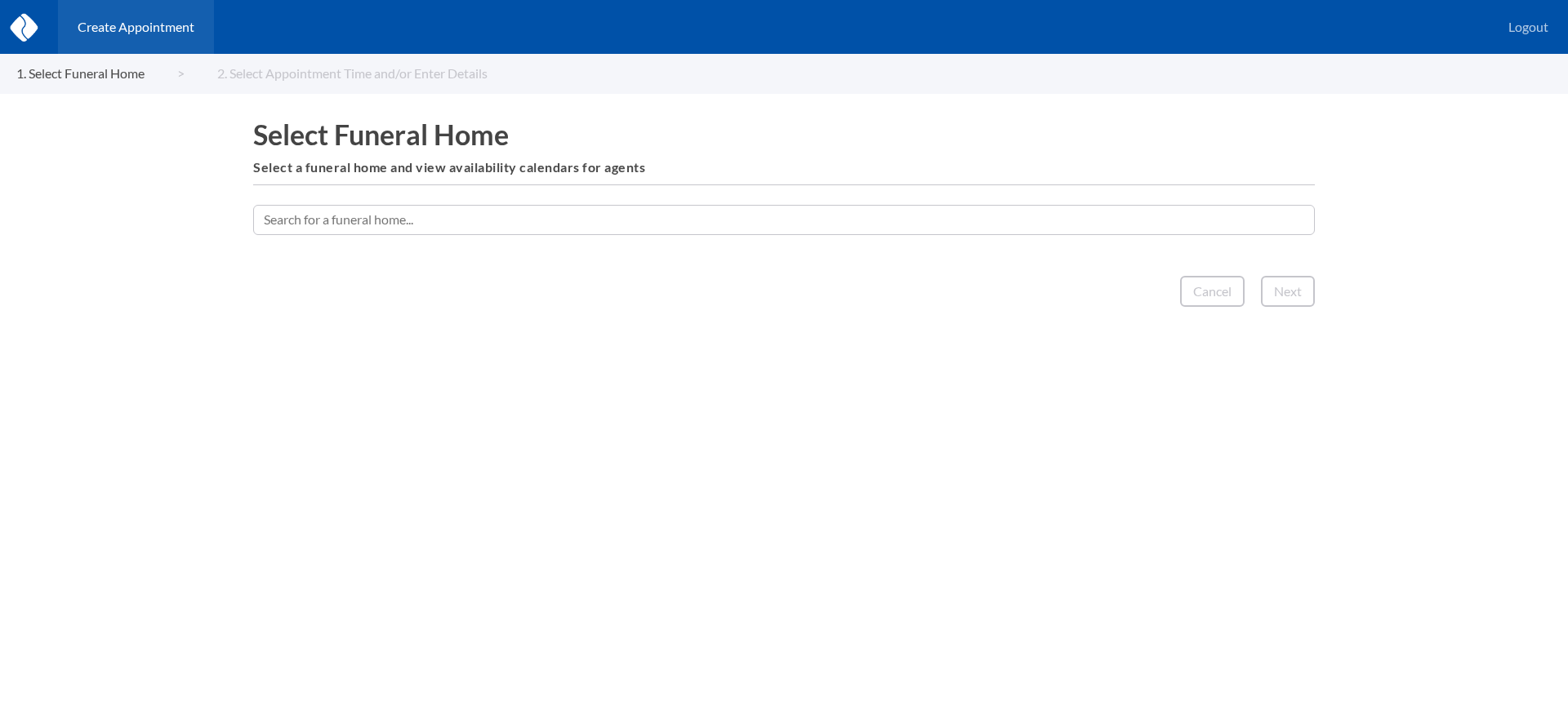
click at [431, 222] on input "text" at bounding box center [784, 219] width 1061 height 29
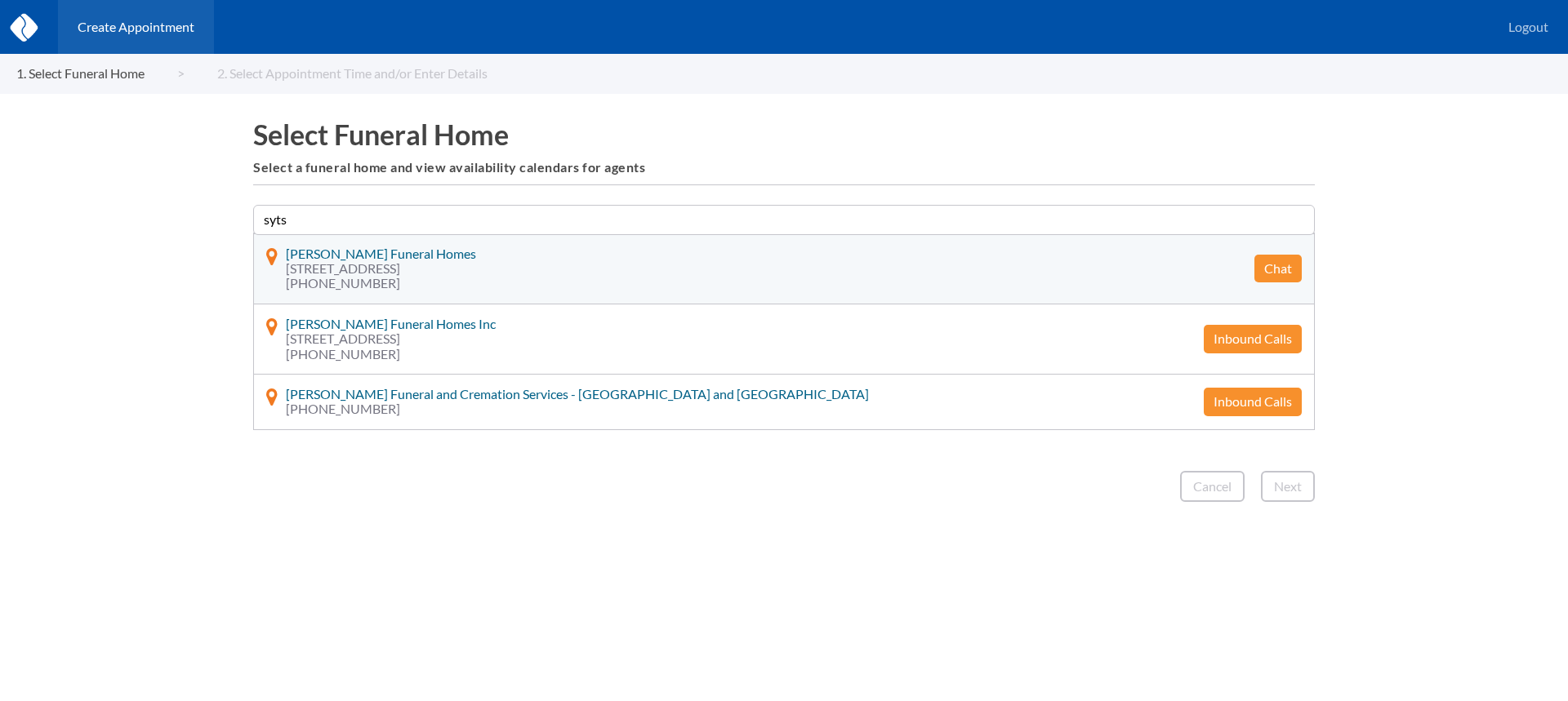
type input "syts"
click at [1289, 266] on button "Chat" at bounding box center [1278, 268] width 48 height 27
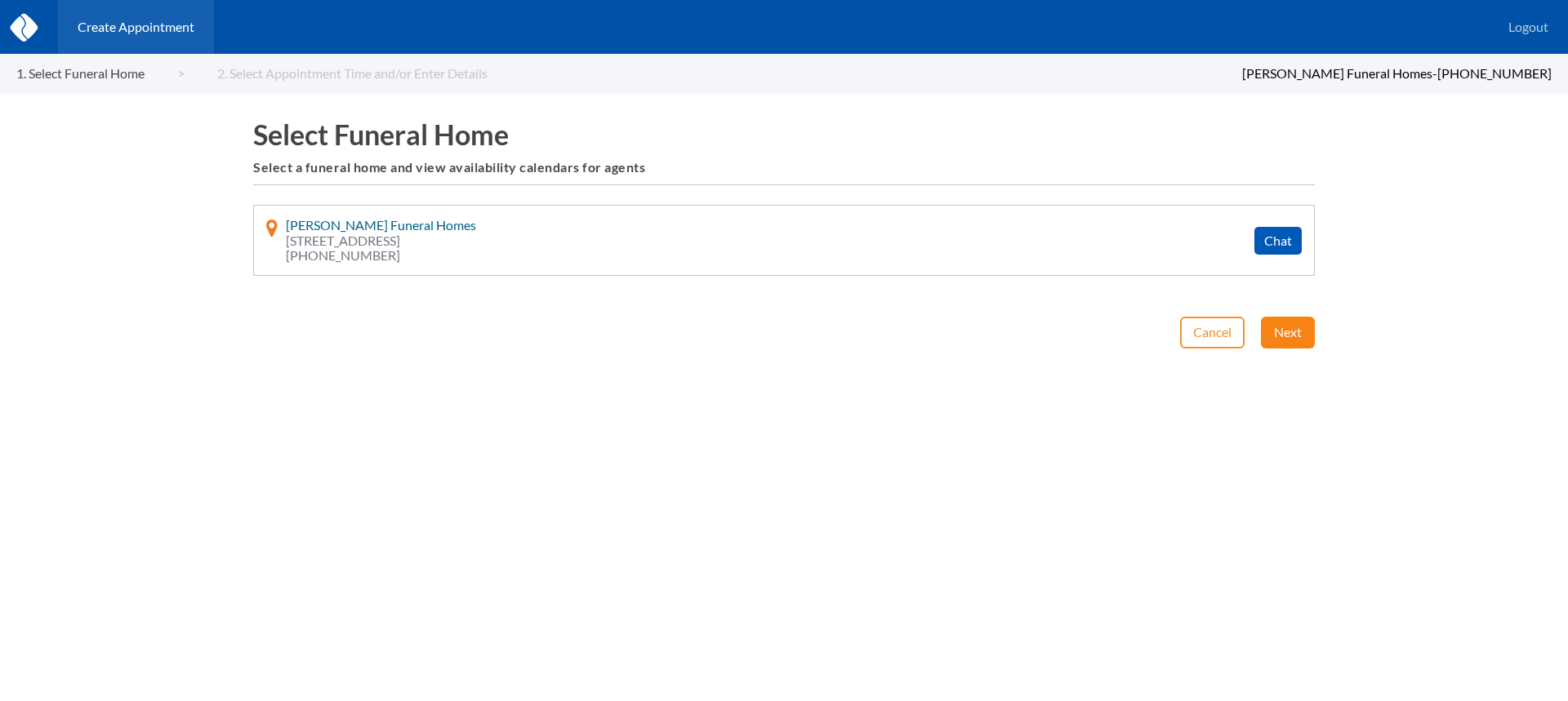
click at [1271, 333] on button "Next" at bounding box center [1288, 331] width 54 height 31
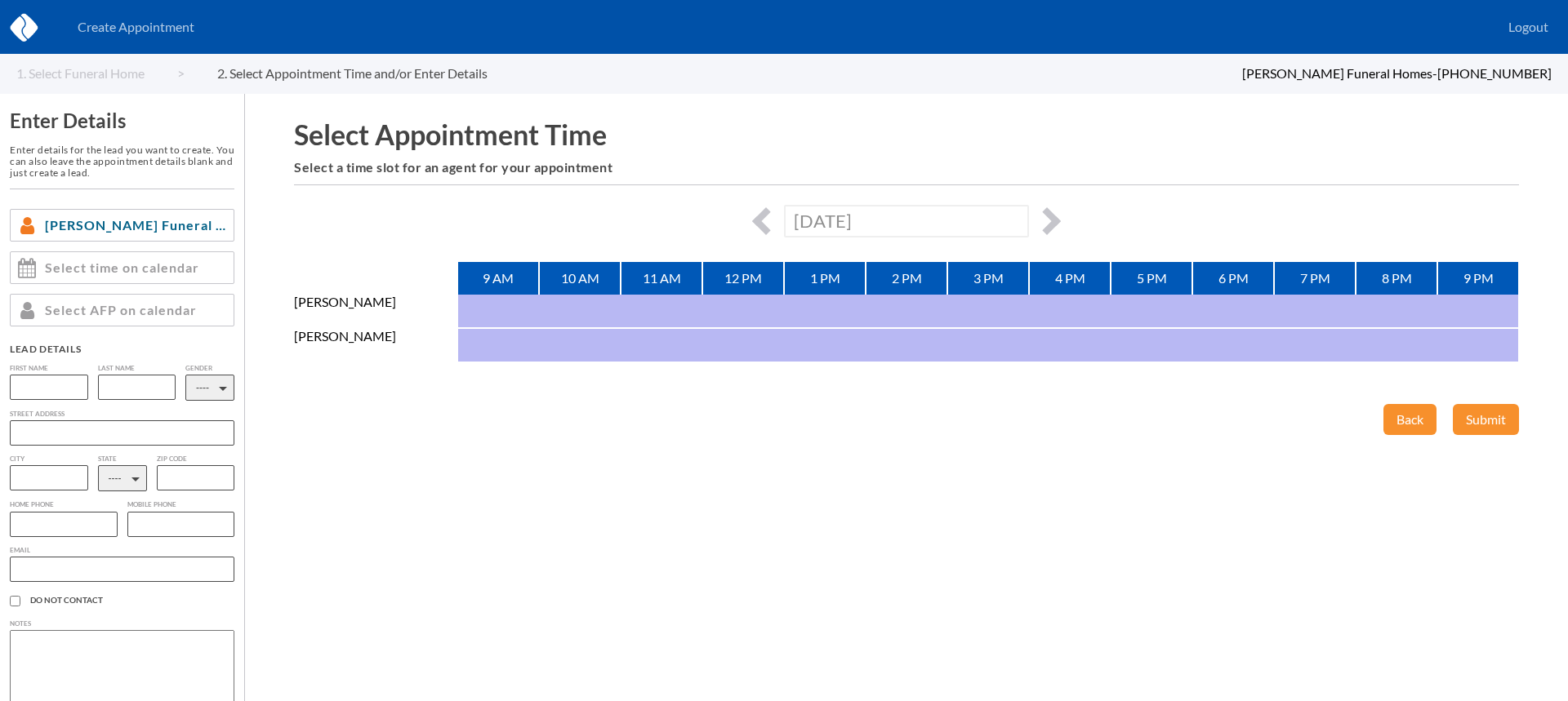
click at [1057, 214] on div "[DATE]" at bounding box center [906, 221] width 1225 height 32
click at [1048, 217] on button "button" at bounding box center [1046, 221] width 27 height 27
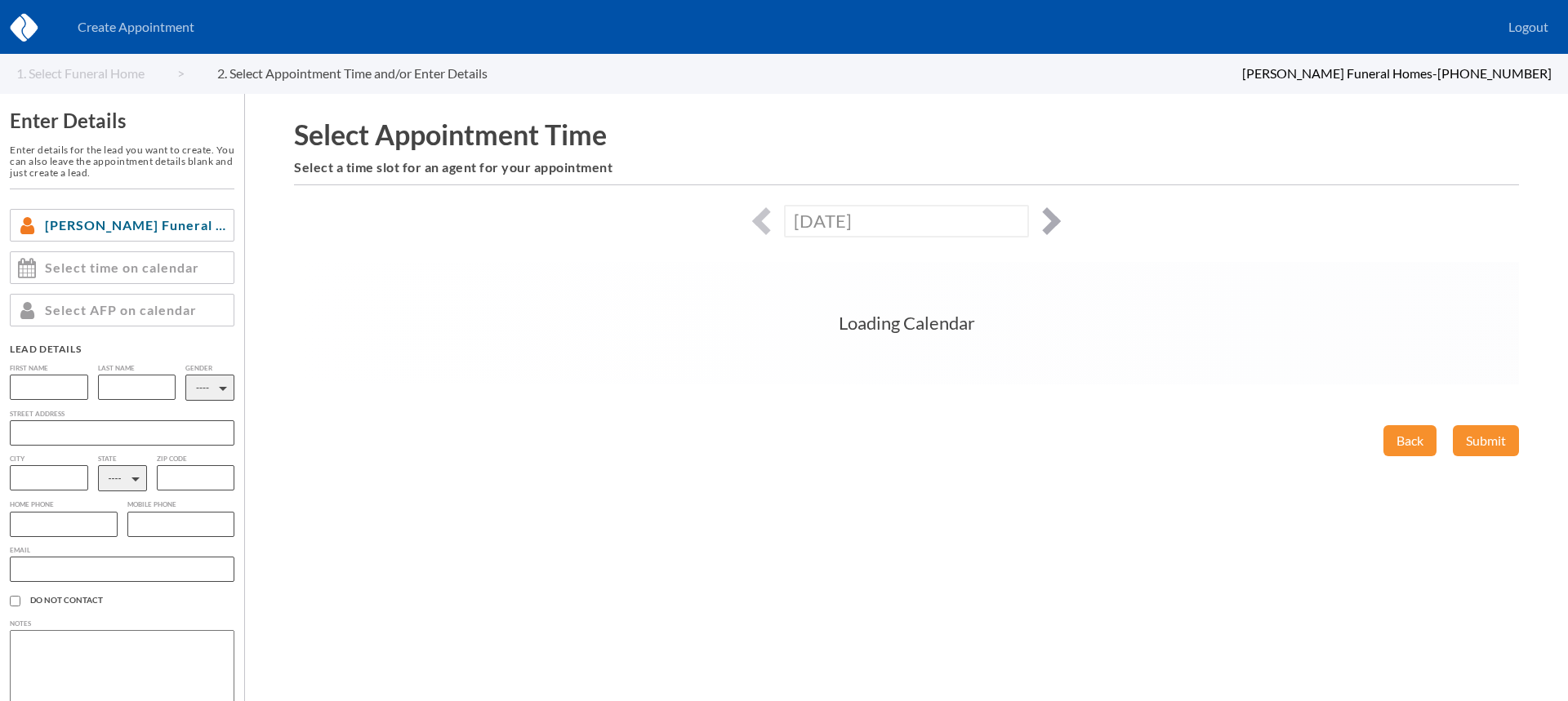
click at [1048, 217] on button "button" at bounding box center [1046, 221] width 27 height 27
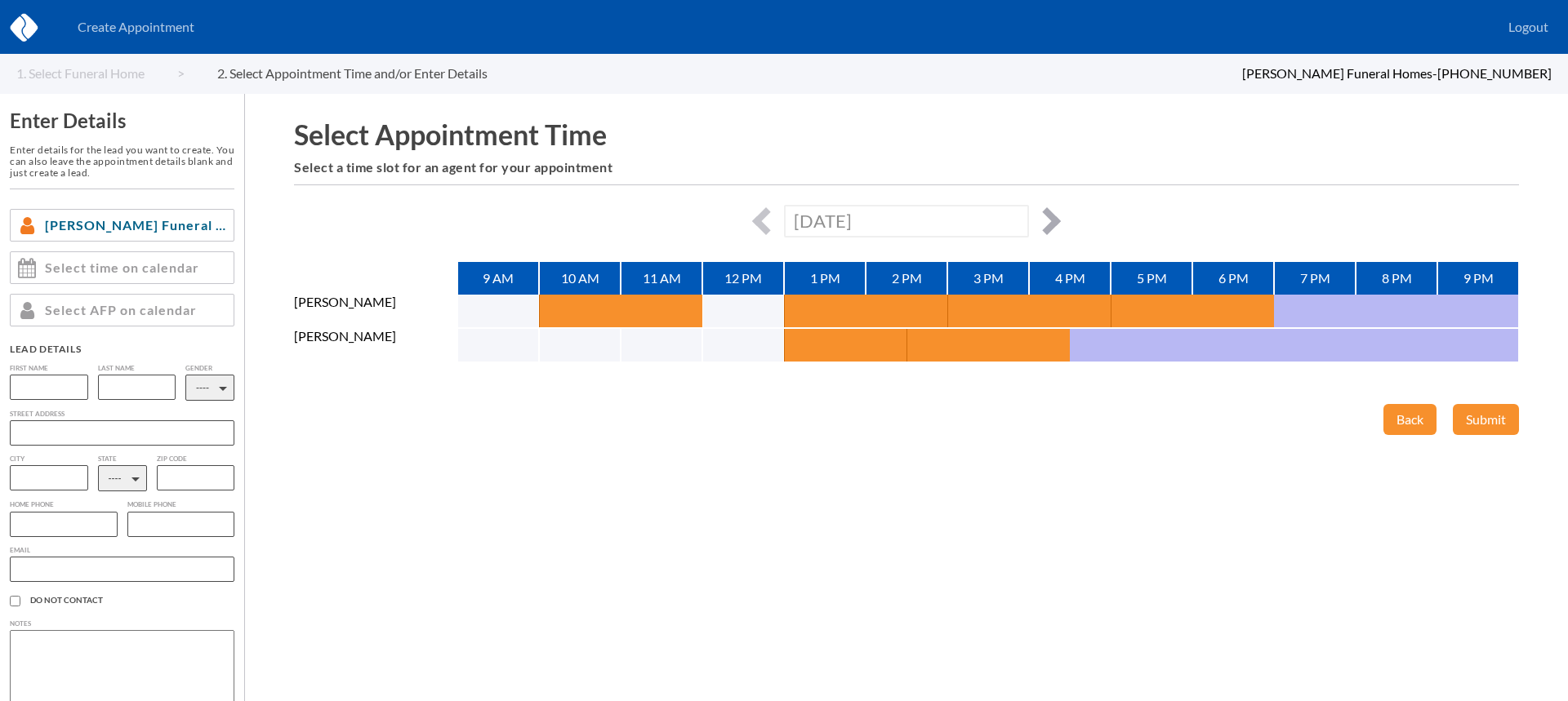
click at [1048, 217] on button "button" at bounding box center [1046, 221] width 27 height 27
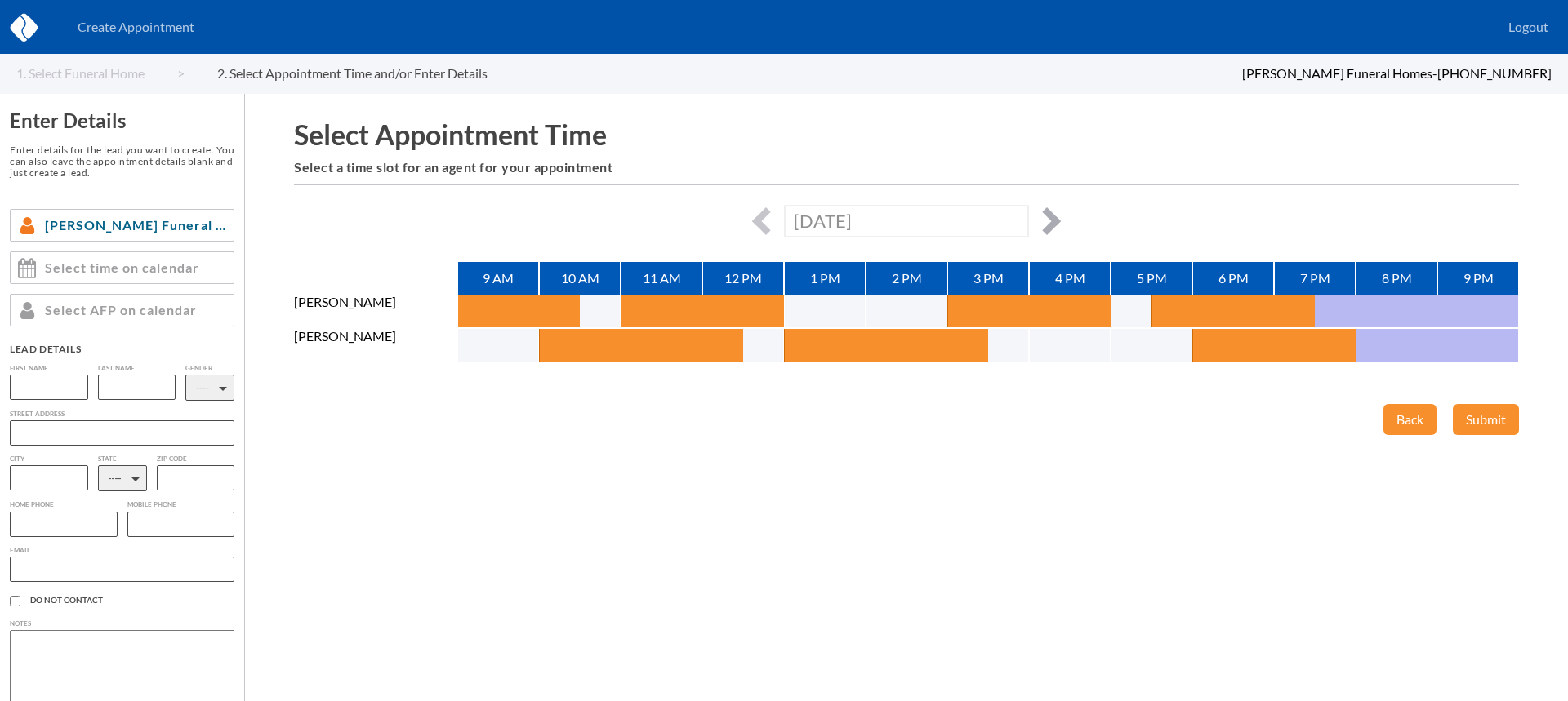
click at [1048, 217] on button "button" at bounding box center [1046, 221] width 27 height 27
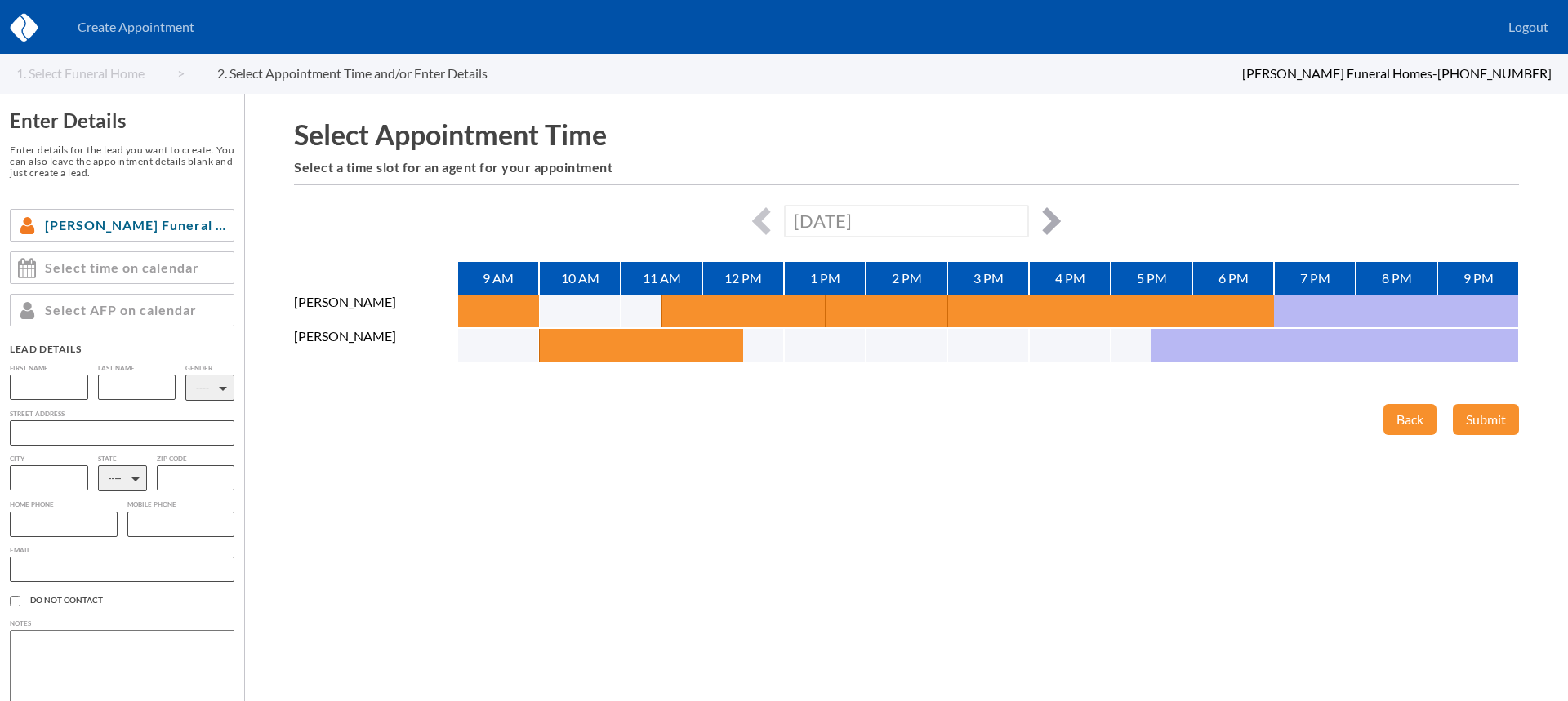
click at [1048, 217] on button "button" at bounding box center [1046, 221] width 27 height 27
type input "[DATE]"
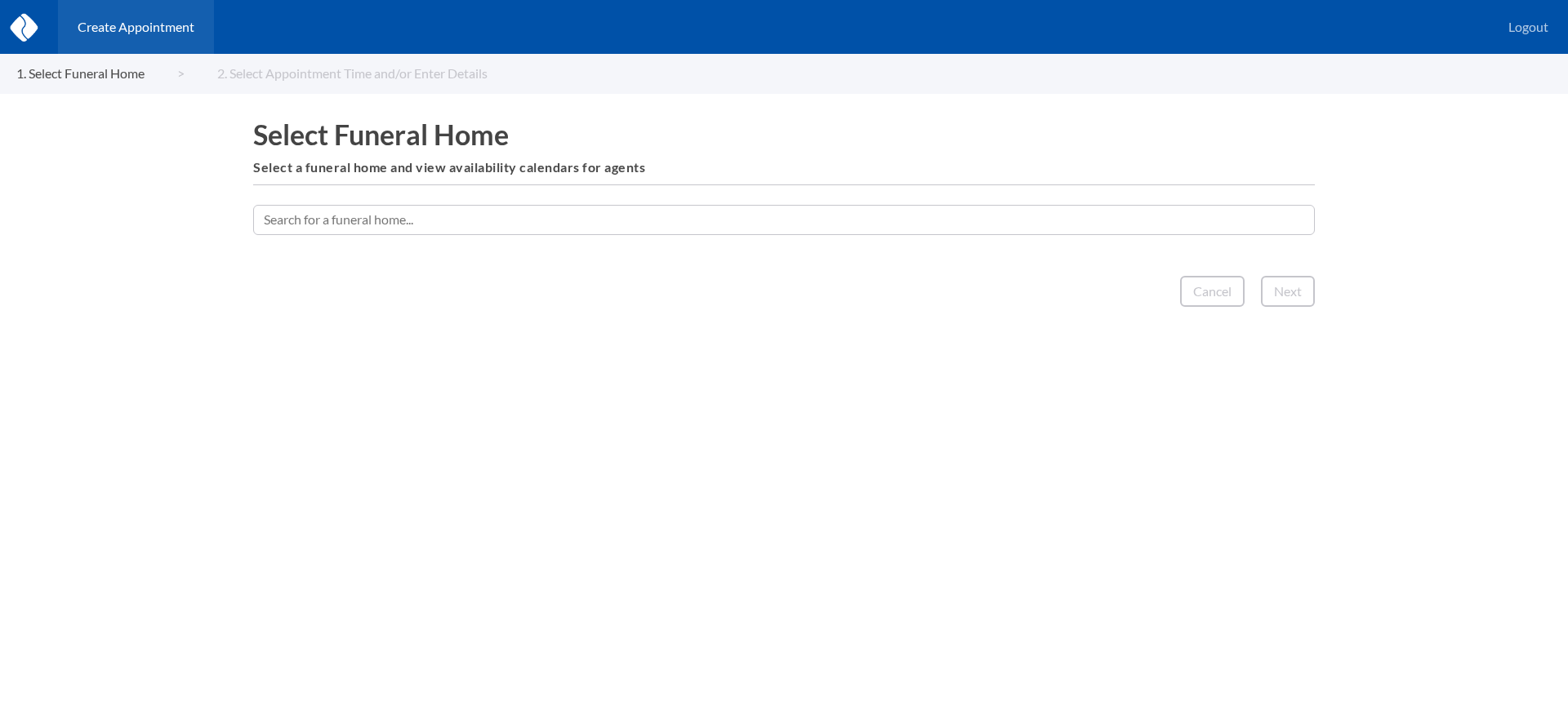
click at [662, 225] on input "text" at bounding box center [784, 219] width 1061 height 29
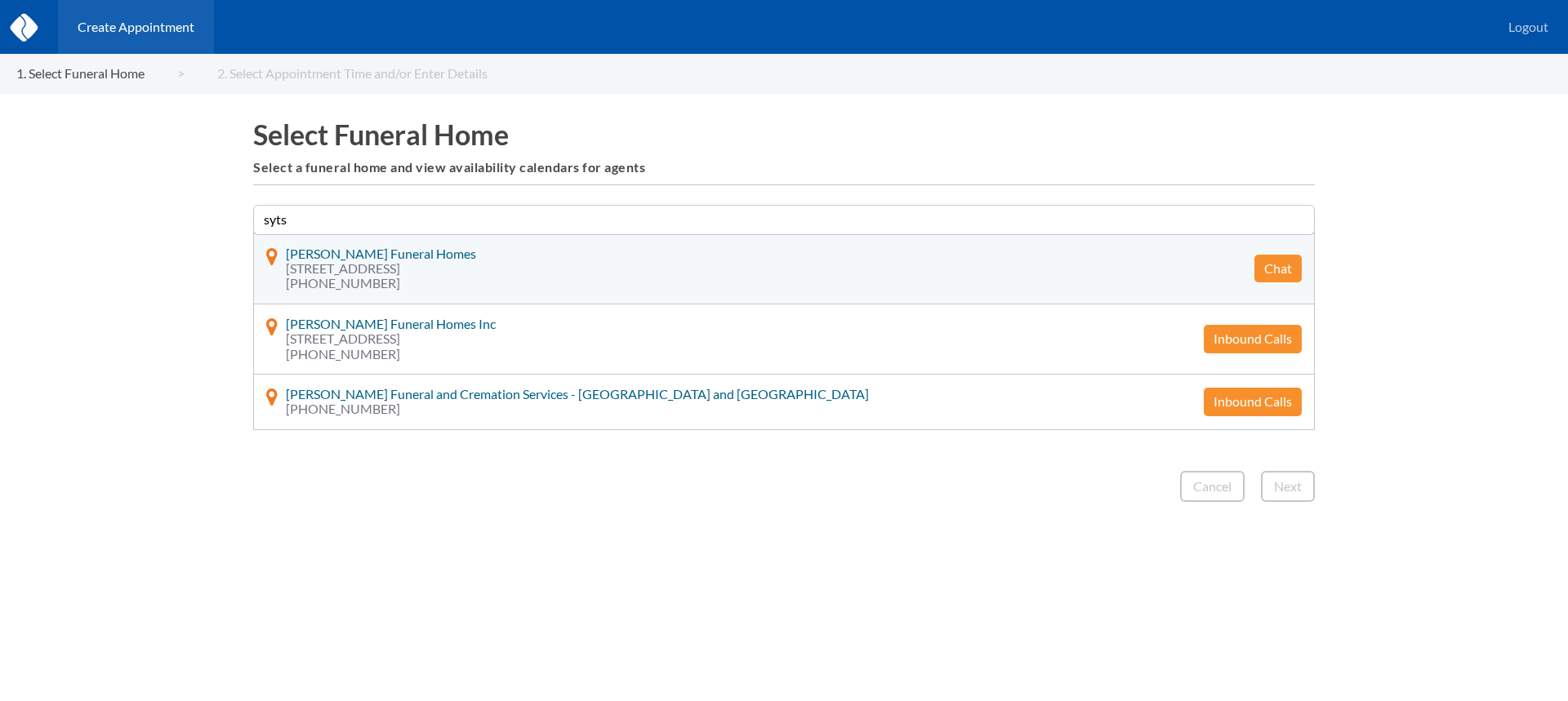
type input "syts"
click at [1288, 266] on button "Chat" at bounding box center [1278, 268] width 48 height 27
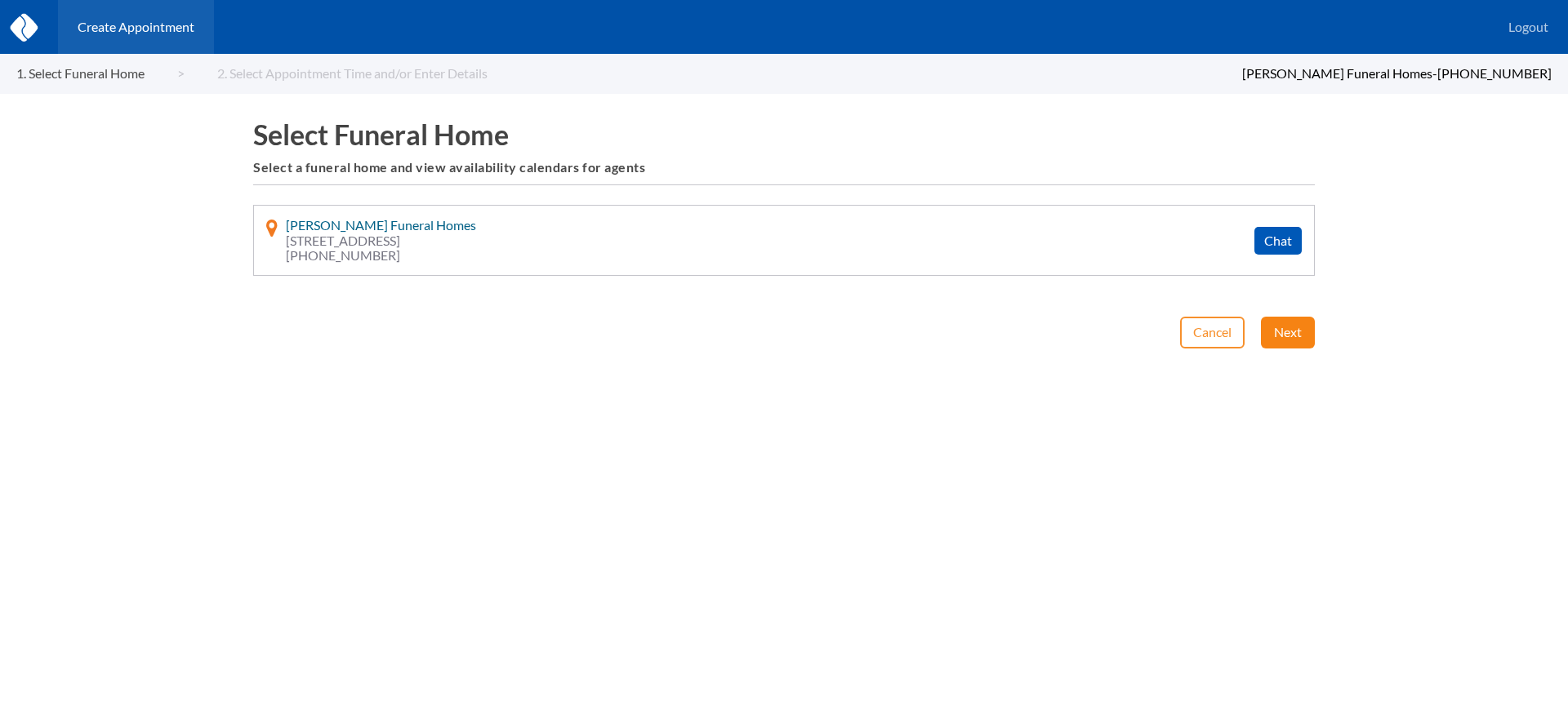
click at [1278, 340] on button "Next" at bounding box center [1288, 331] width 54 height 31
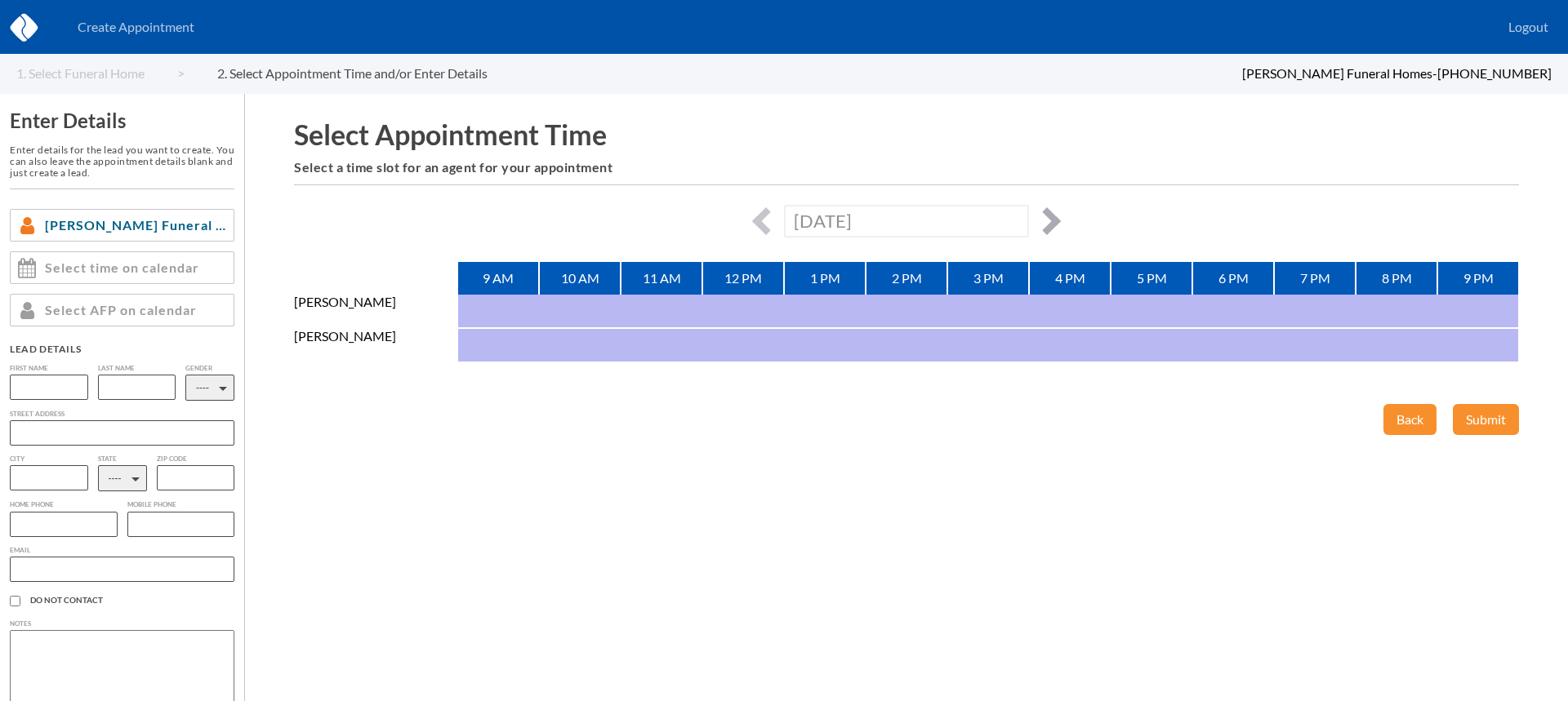
click at [1042, 218] on button "button" at bounding box center [1046, 221] width 27 height 27
click at [1043, 218] on button "button" at bounding box center [1046, 221] width 27 height 27
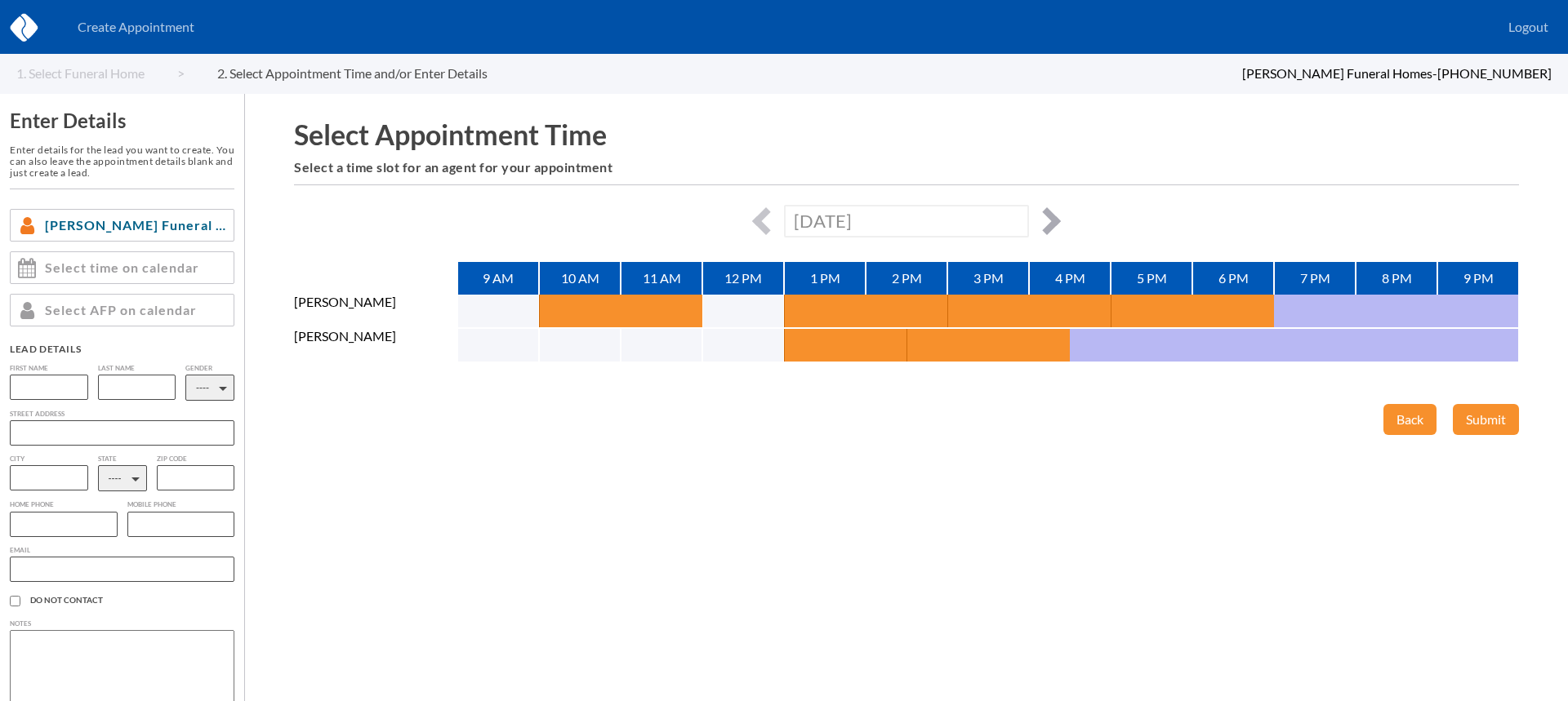
click at [1051, 221] on button "button" at bounding box center [1046, 221] width 27 height 27
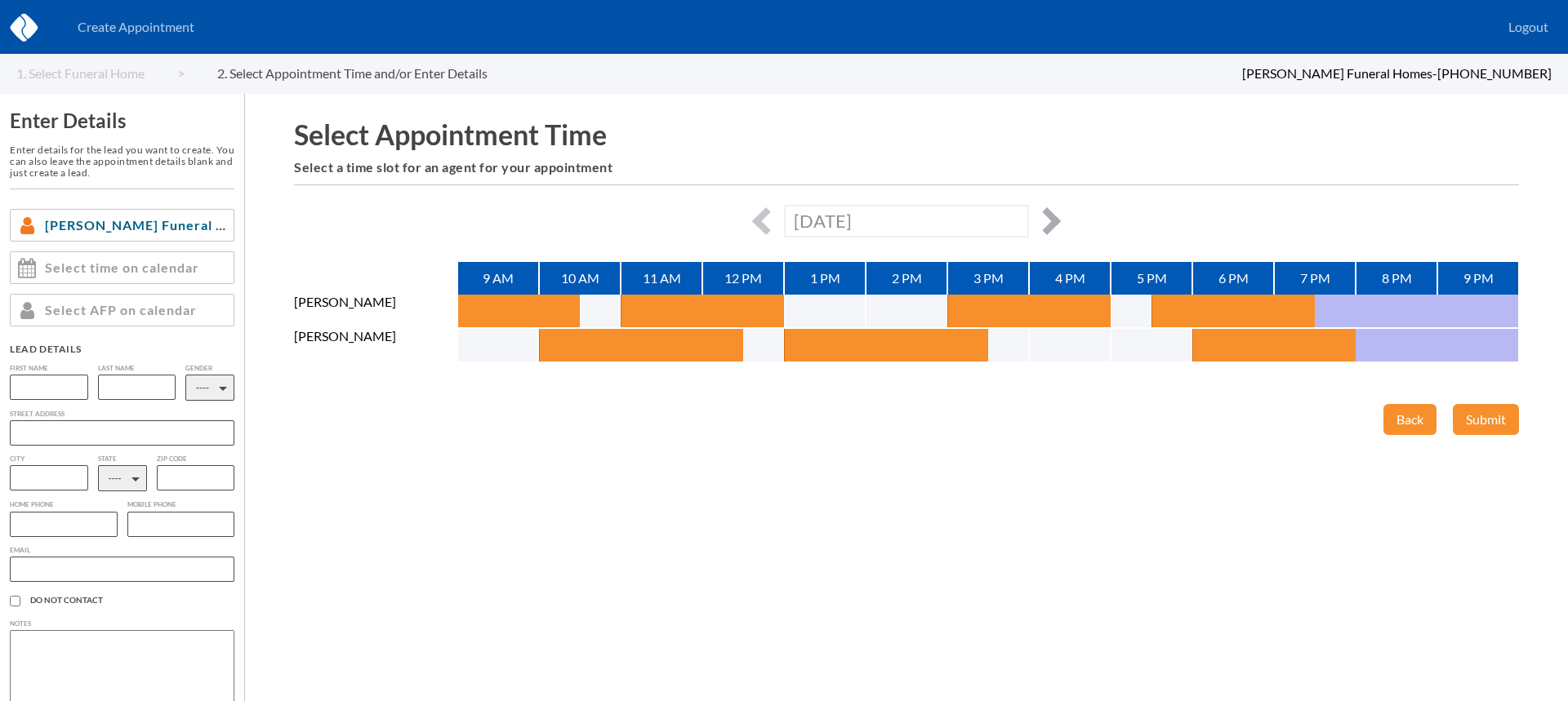
click at [1051, 221] on button "button" at bounding box center [1046, 221] width 27 height 27
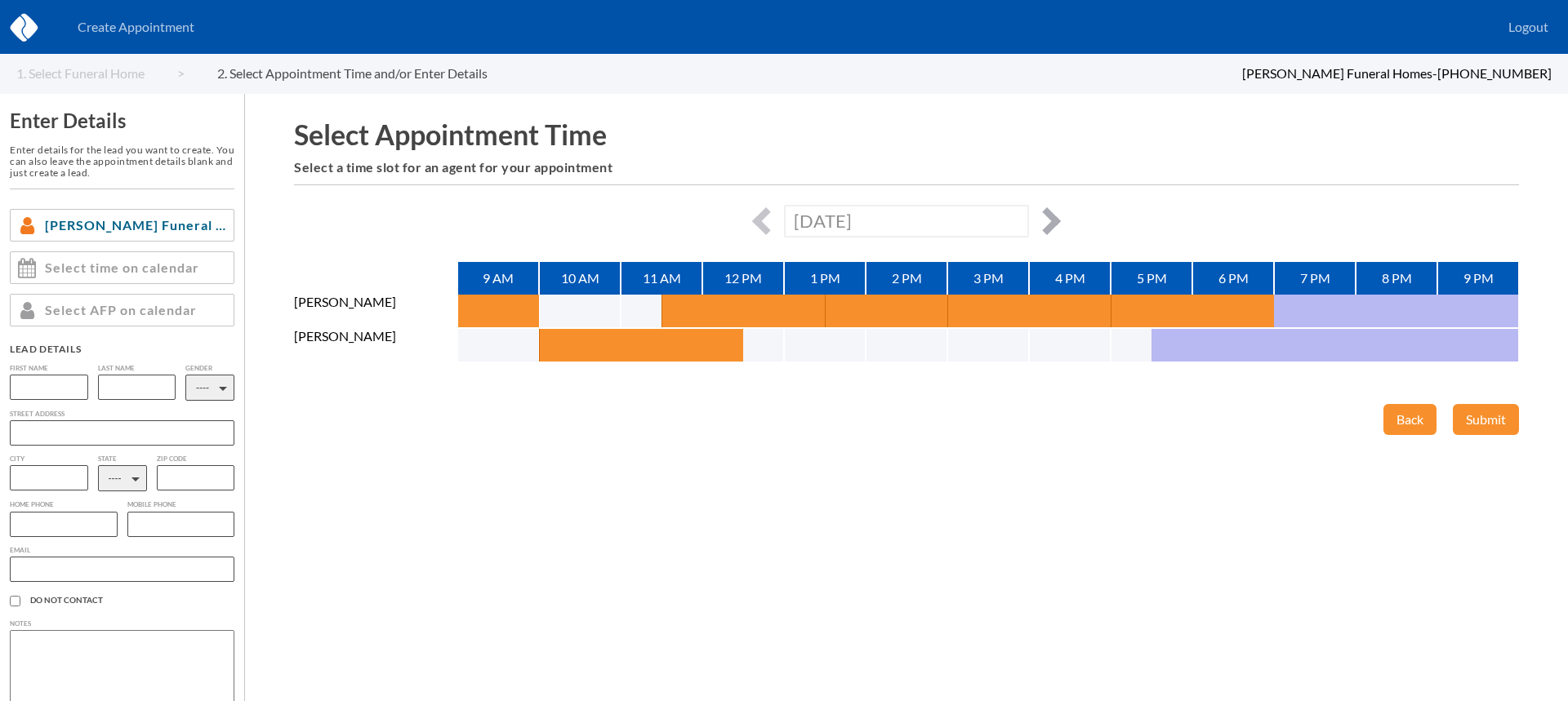
click at [1051, 221] on button "button" at bounding box center [1046, 221] width 27 height 27
type input "[DATE]"
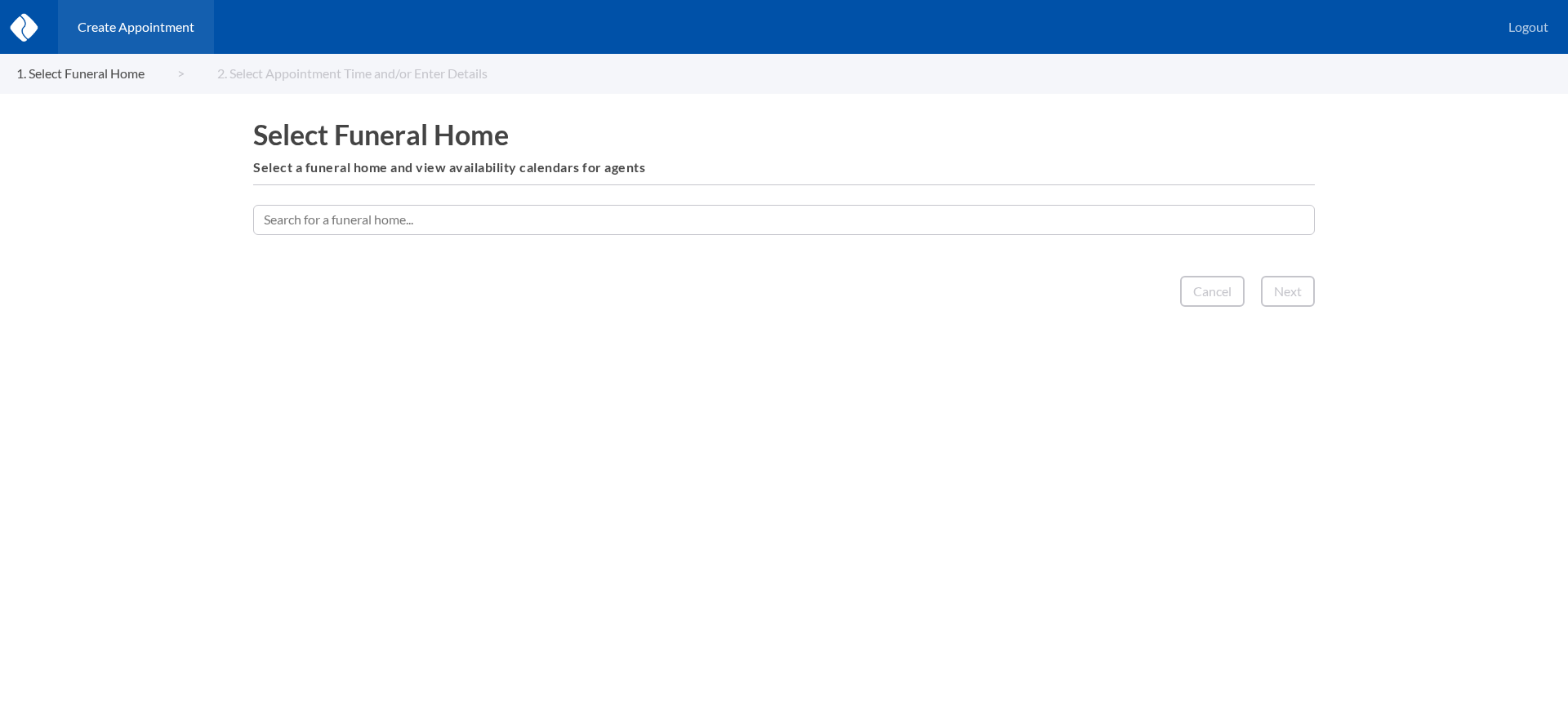
click at [814, 226] on input "text" at bounding box center [784, 219] width 1061 height 29
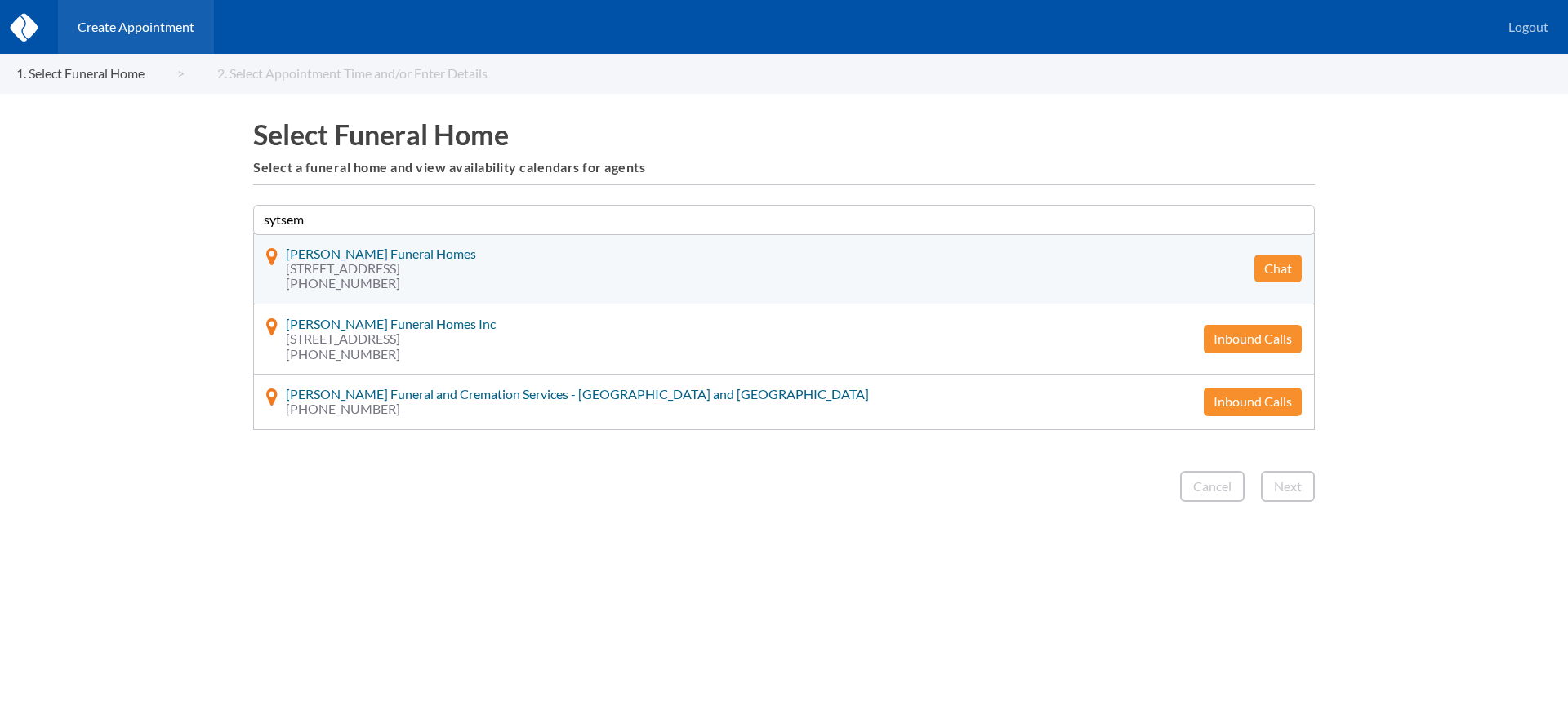
type input "sytsem"
click at [1276, 262] on button "Chat" at bounding box center [1278, 268] width 48 height 27
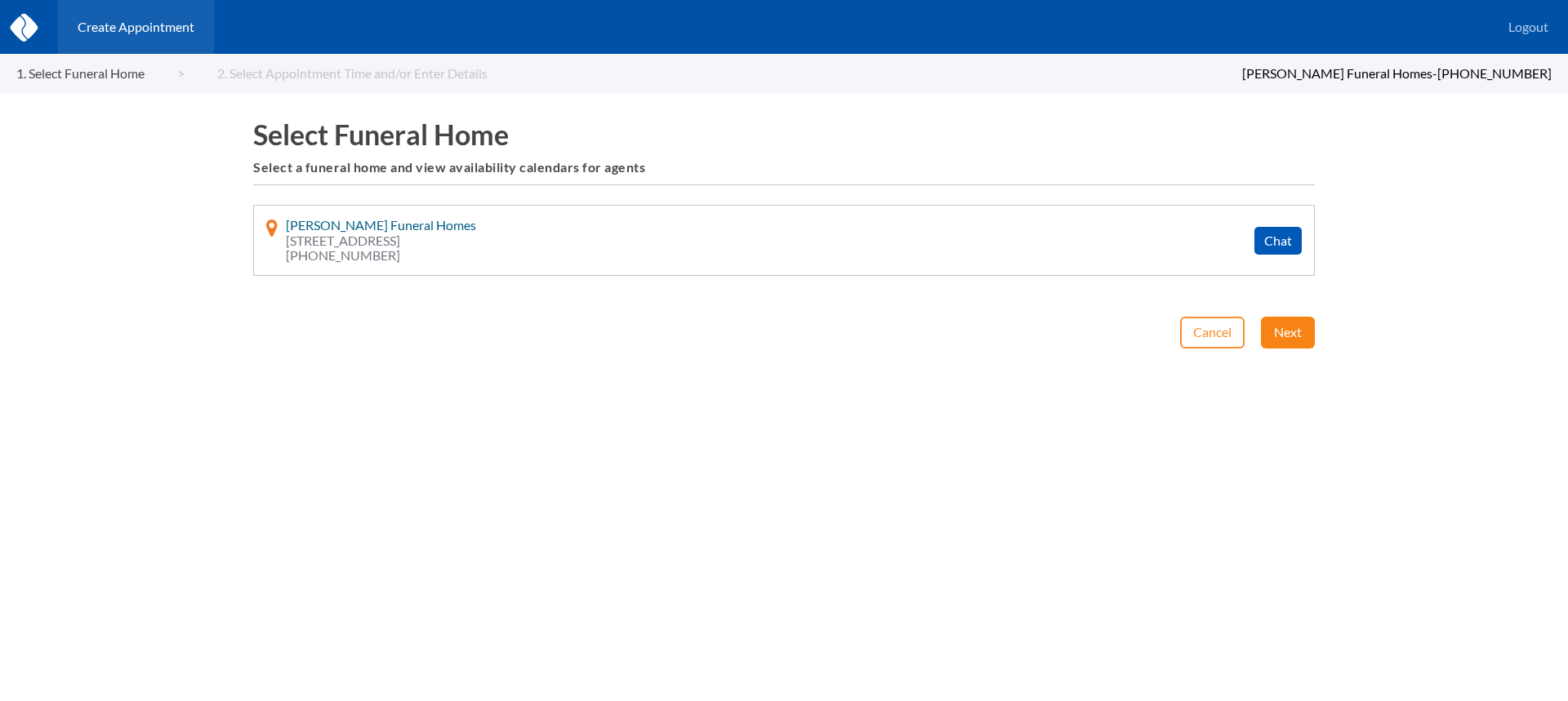
click at [1296, 330] on button "Next" at bounding box center [1288, 331] width 54 height 31
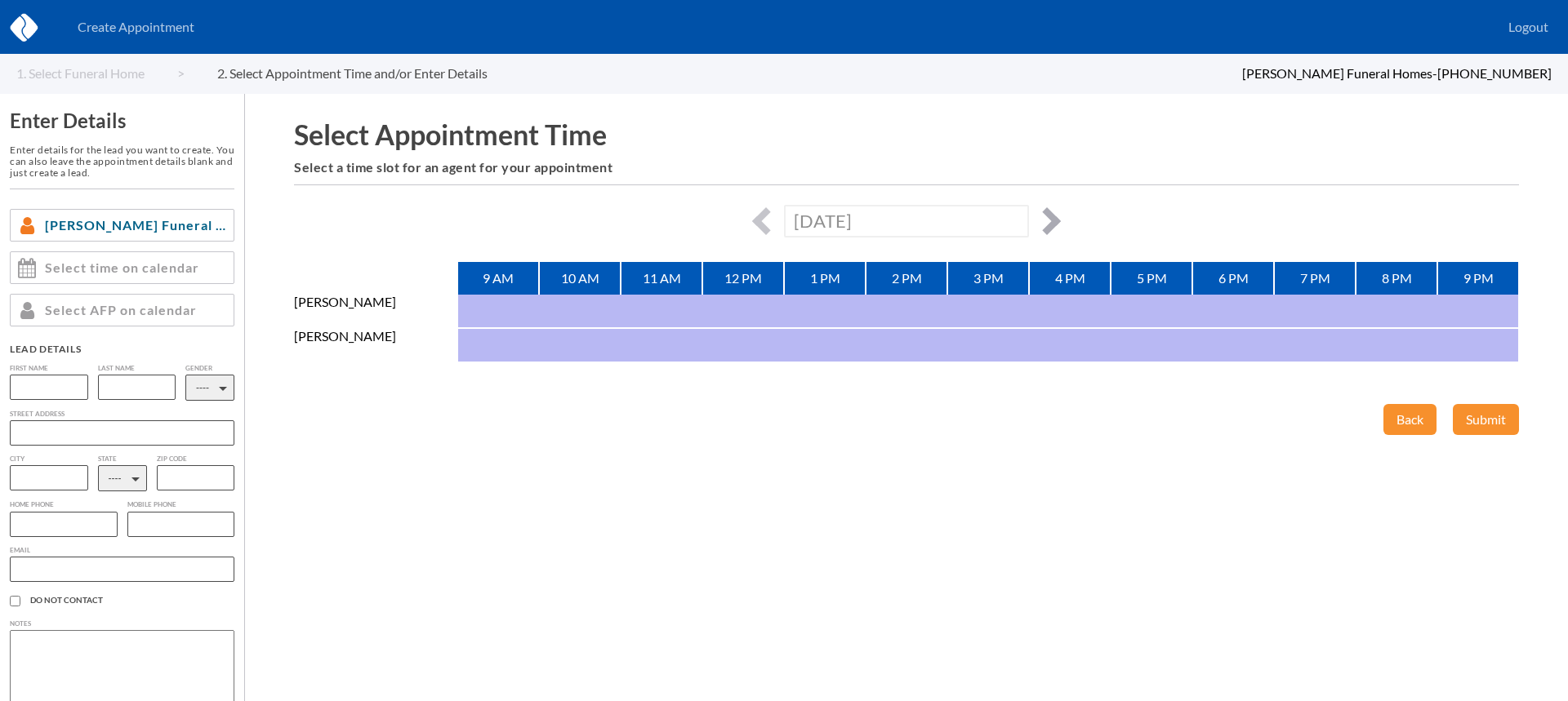
click at [1043, 218] on button "button" at bounding box center [1046, 221] width 27 height 27
click at [1045, 218] on button "button" at bounding box center [1046, 221] width 27 height 27
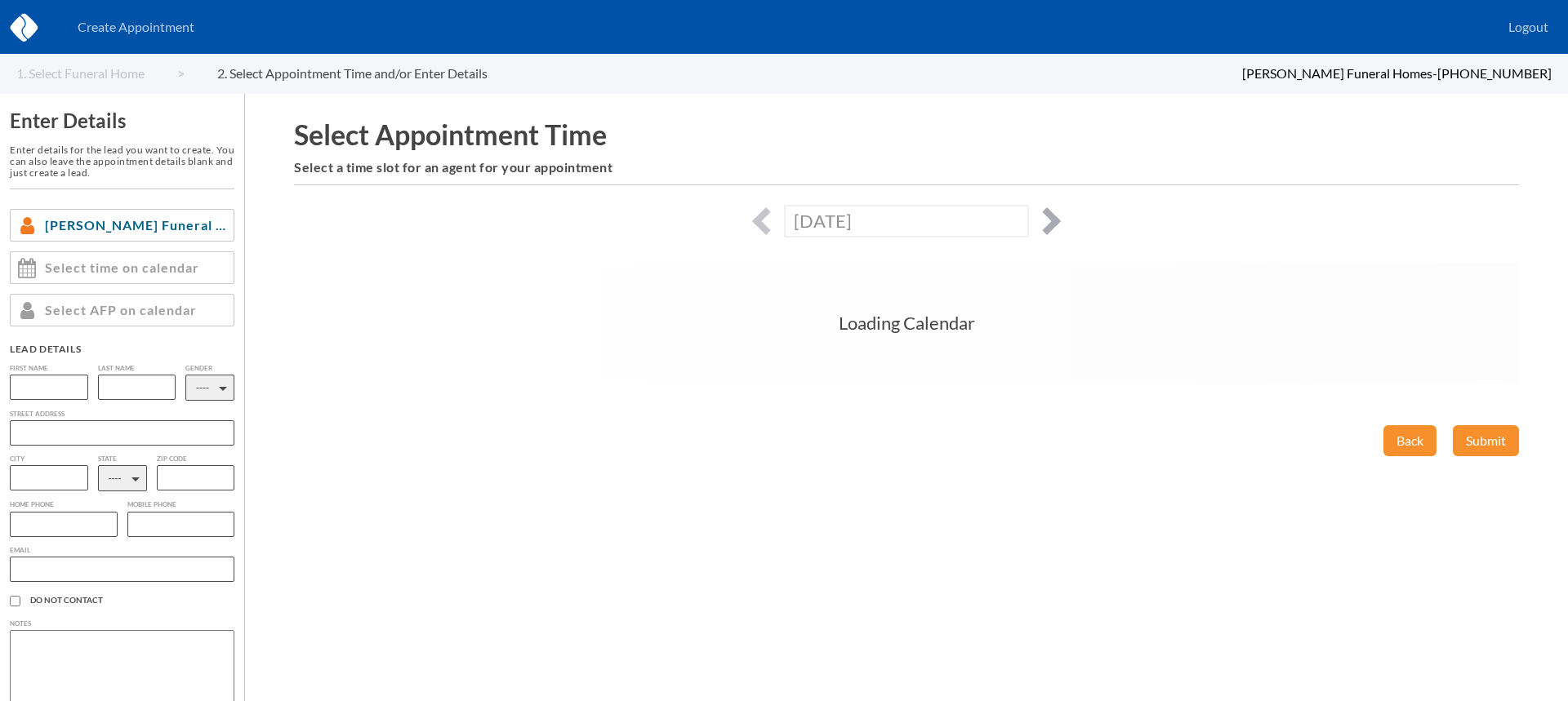
click at [1048, 218] on button "button" at bounding box center [1046, 221] width 27 height 27
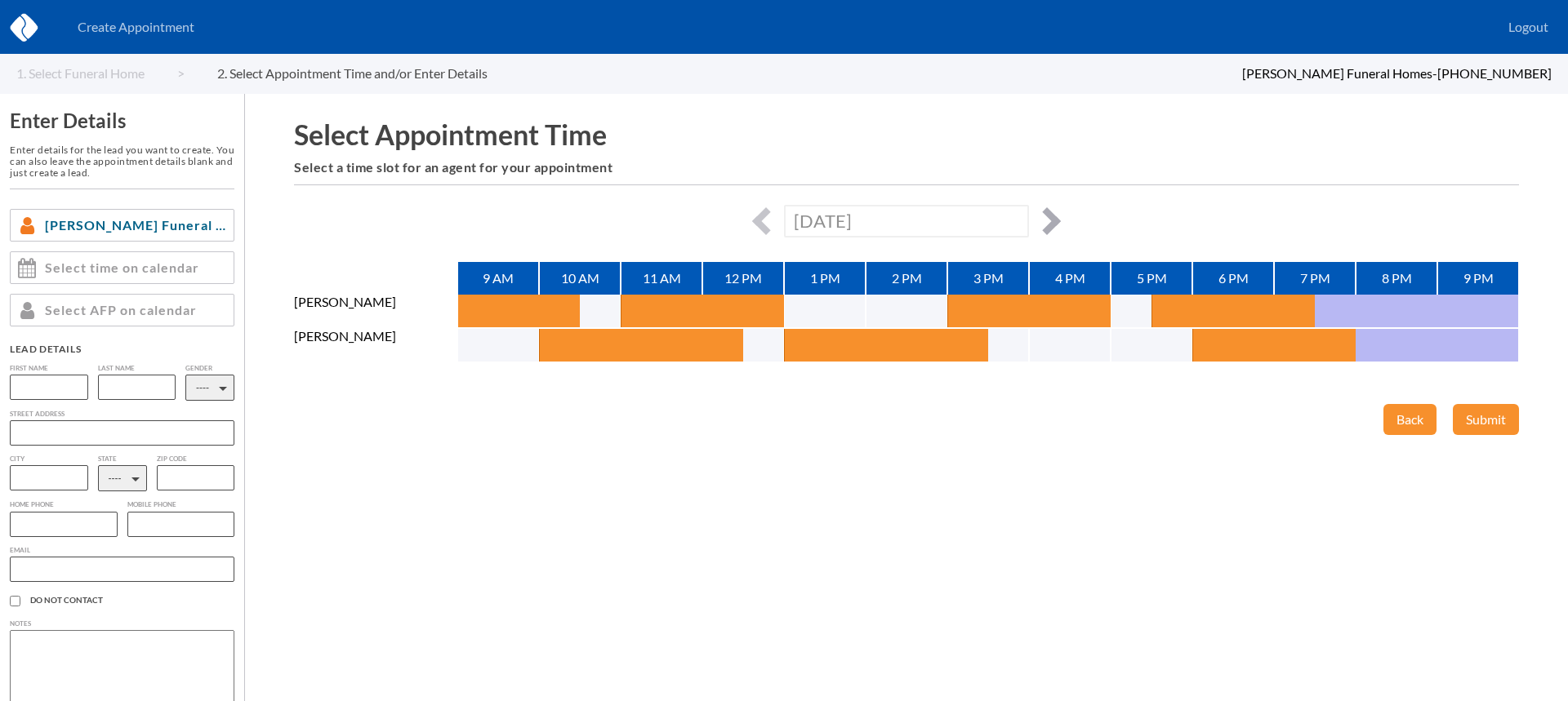
click at [1049, 218] on button "button" at bounding box center [1046, 221] width 27 height 27
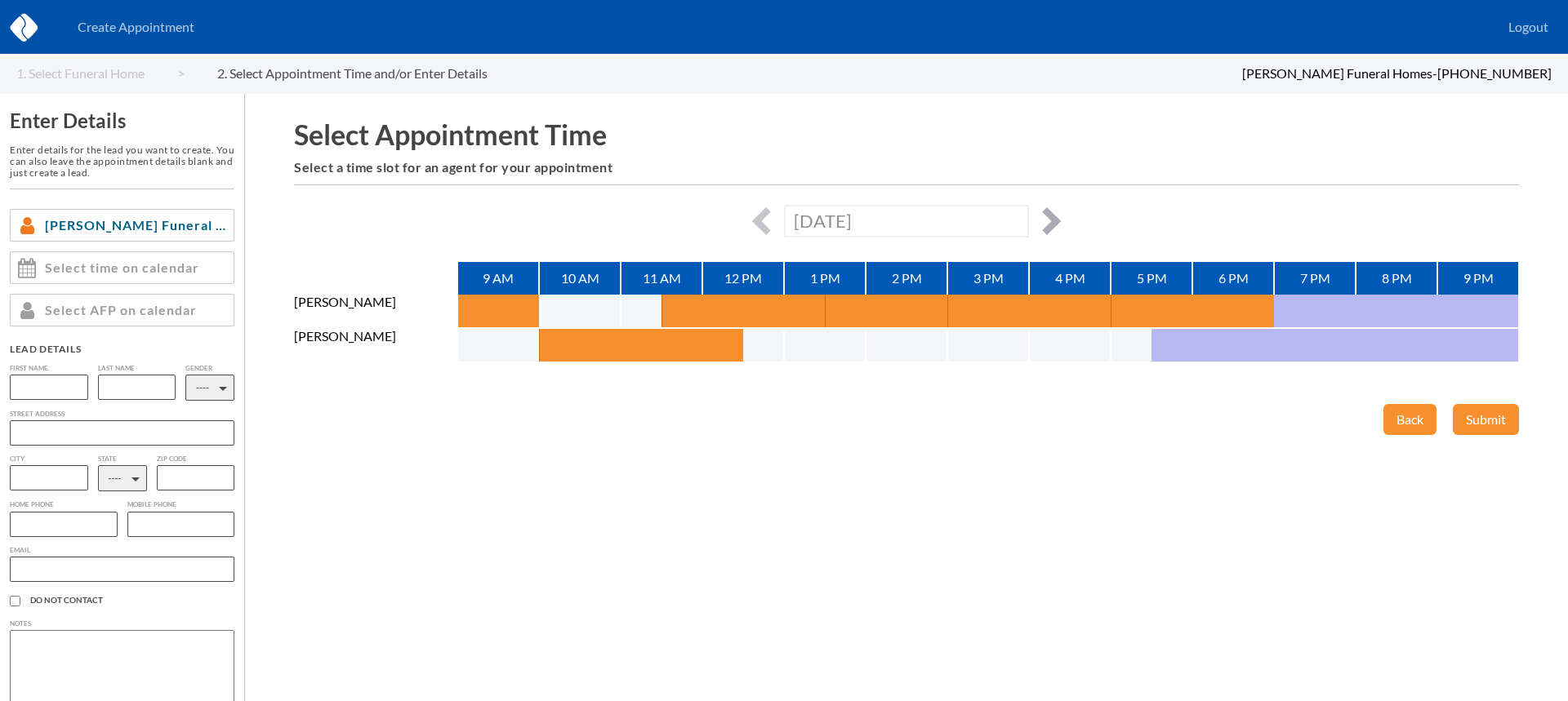
click at [1049, 218] on button "button" at bounding box center [1046, 221] width 27 height 27
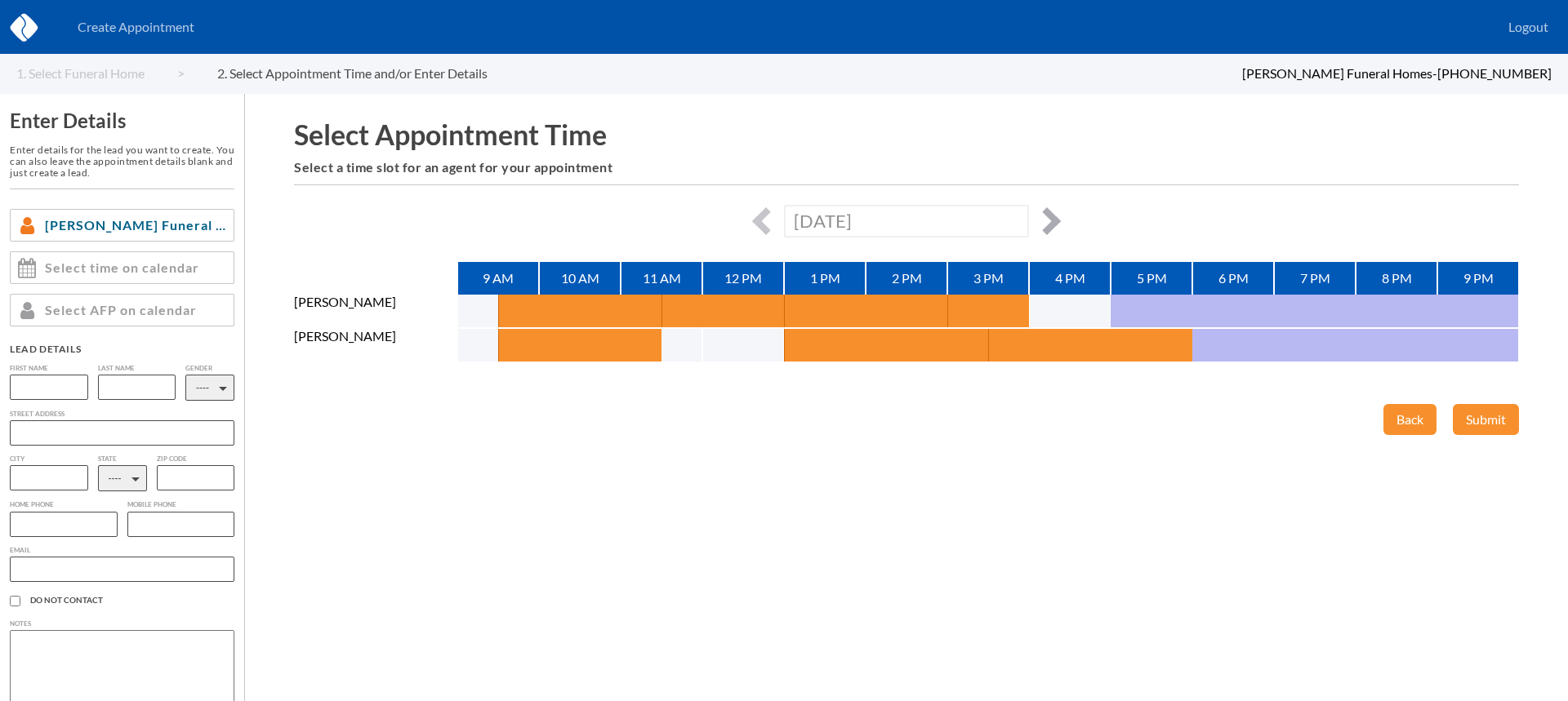
click at [1049, 218] on button "button" at bounding box center [1046, 221] width 27 height 27
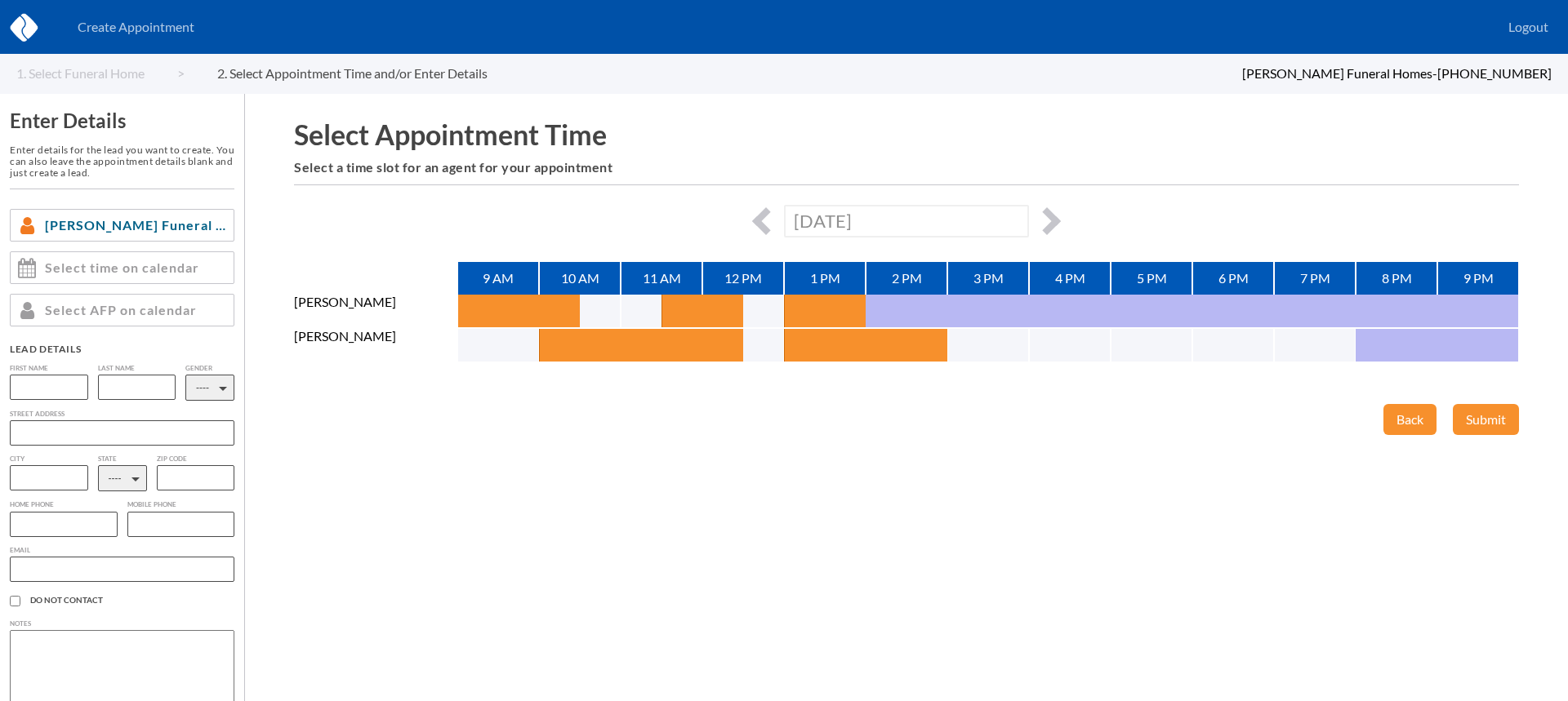
click at [1072, 225] on div "[DATE]" at bounding box center [906, 221] width 1225 height 32
click at [1059, 220] on button "button" at bounding box center [1046, 221] width 27 height 27
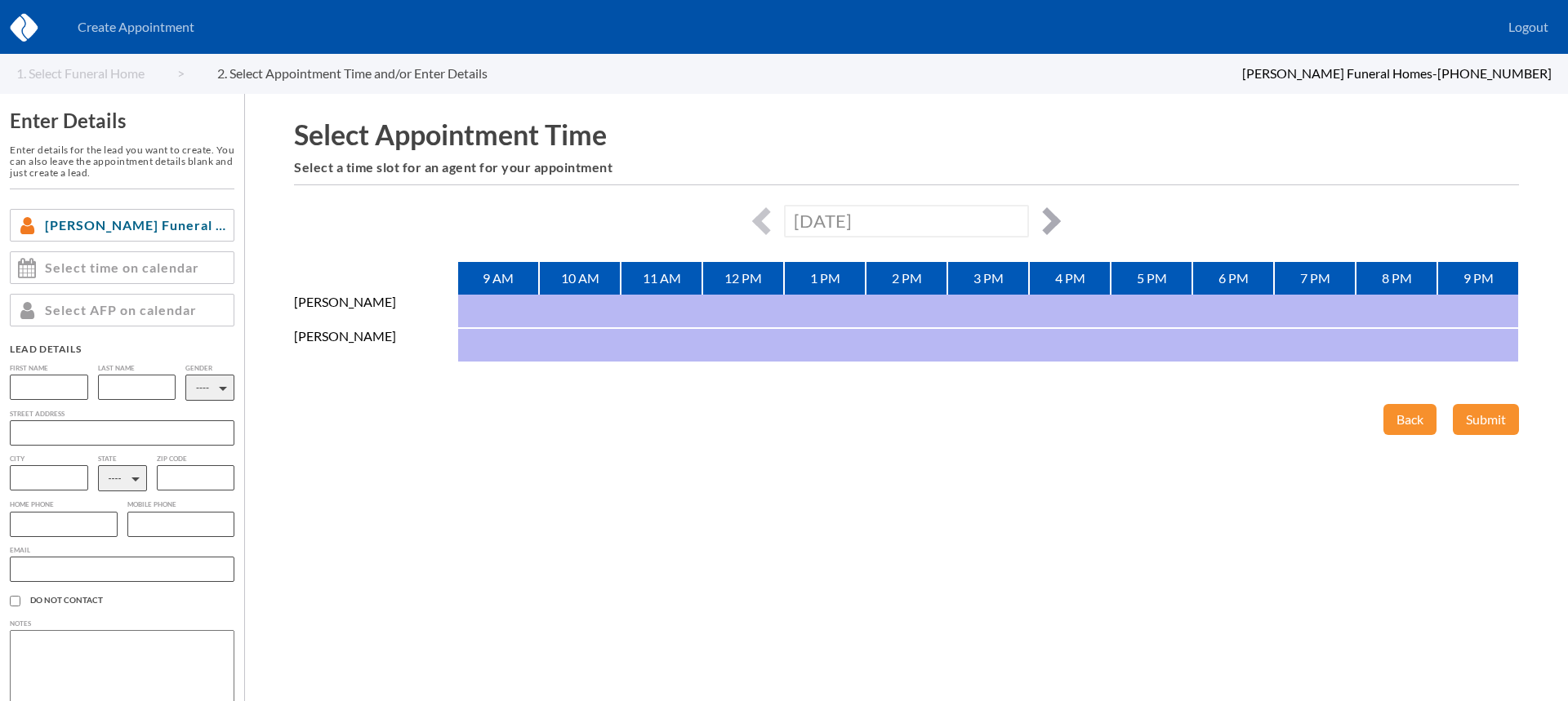
click at [1038, 217] on button "button" at bounding box center [1046, 221] width 27 height 27
click at [1049, 212] on button "button" at bounding box center [1046, 221] width 27 height 27
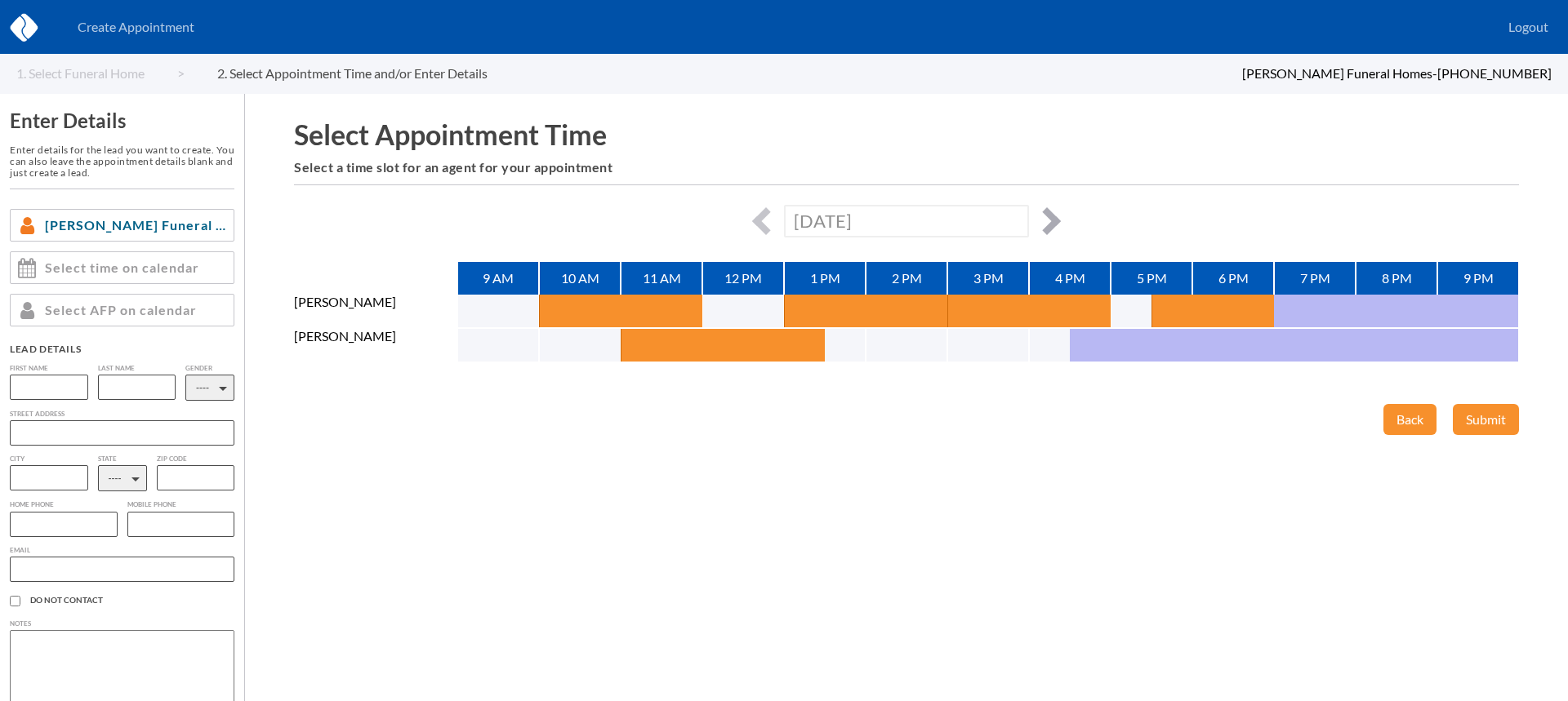
click at [1057, 219] on button "button" at bounding box center [1046, 221] width 27 height 27
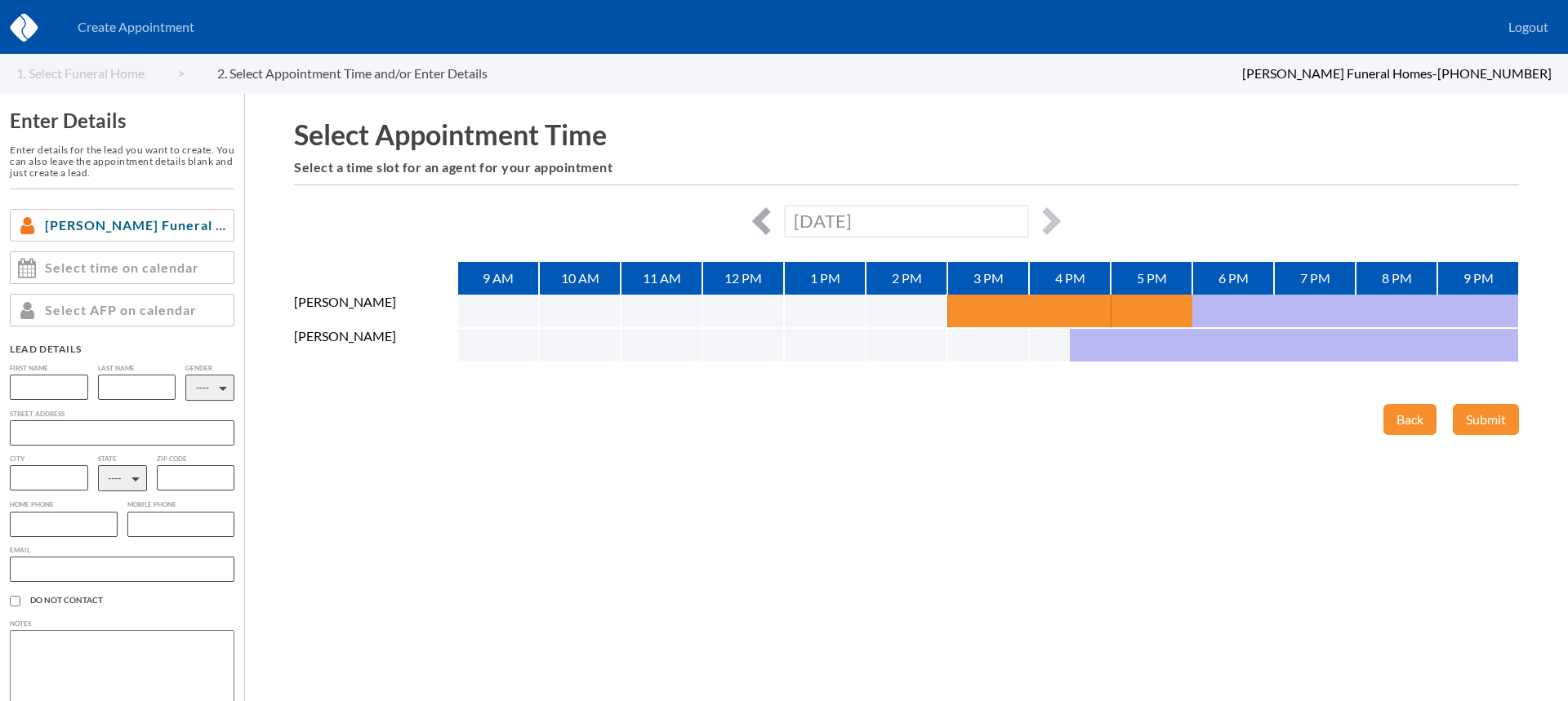
click at [769, 221] on button "button" at bounding box center [765, 221] width 27 height 27
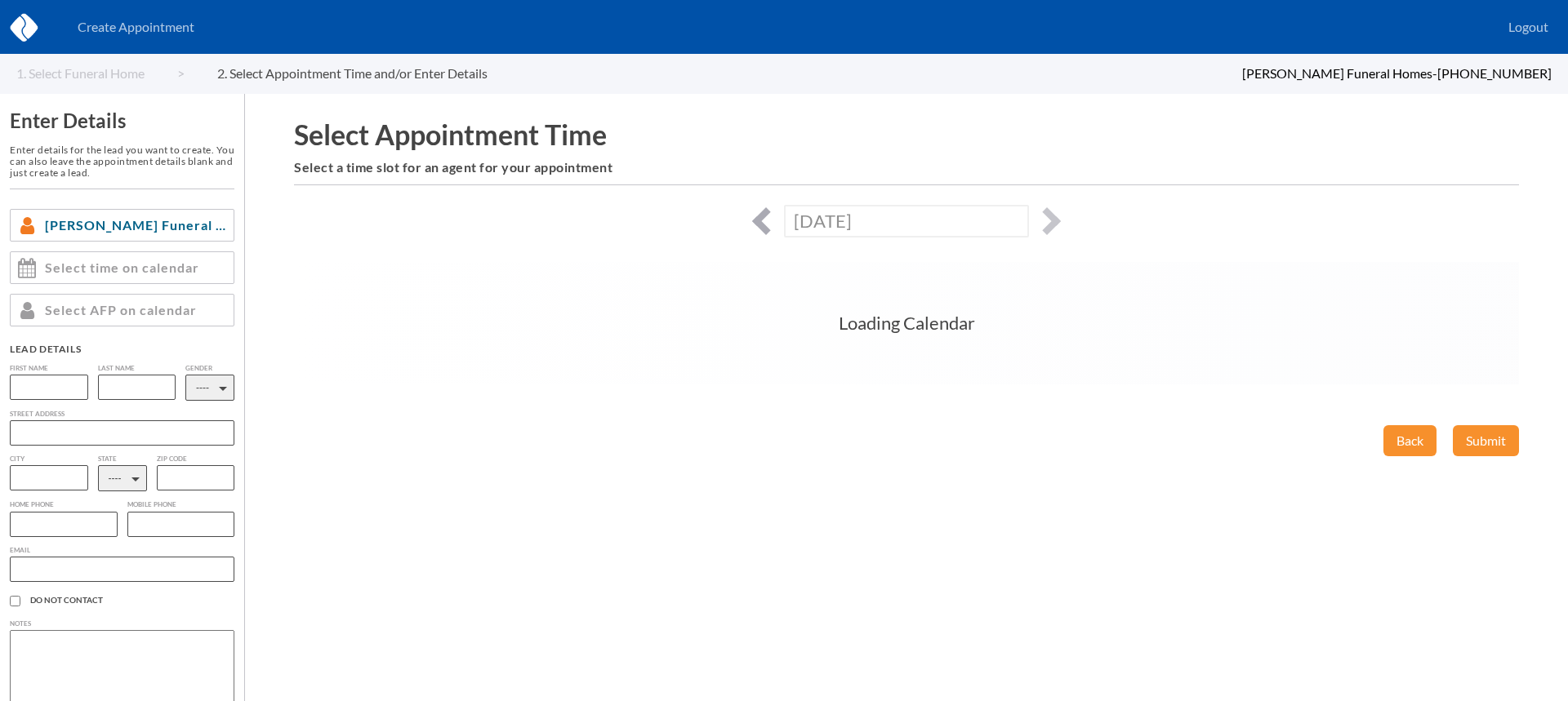
click at [769, 221] on button "button" at bounding box center [765, 221] width 27 height 27
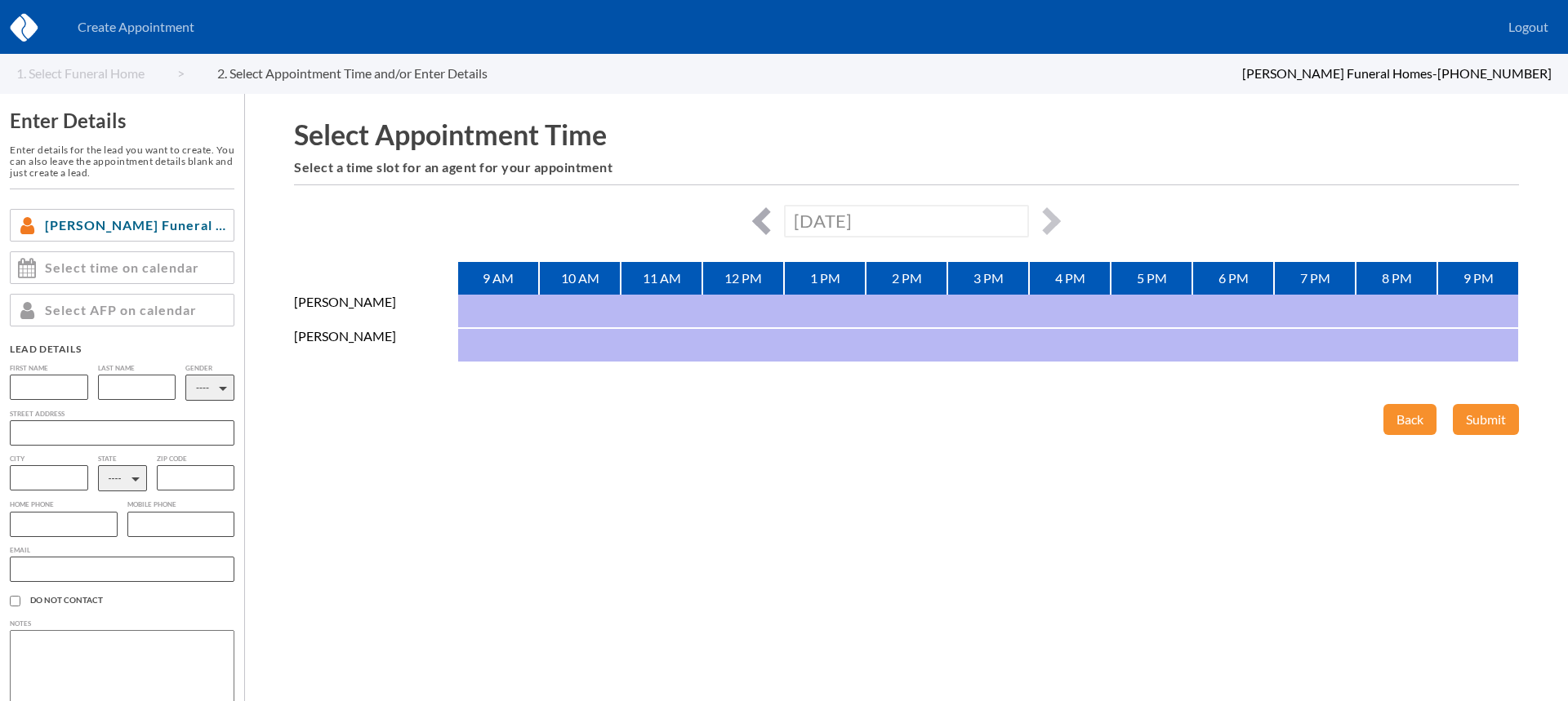
click at [769, 221] on button "button" at bounding box center [765, 221] width 27 height 27
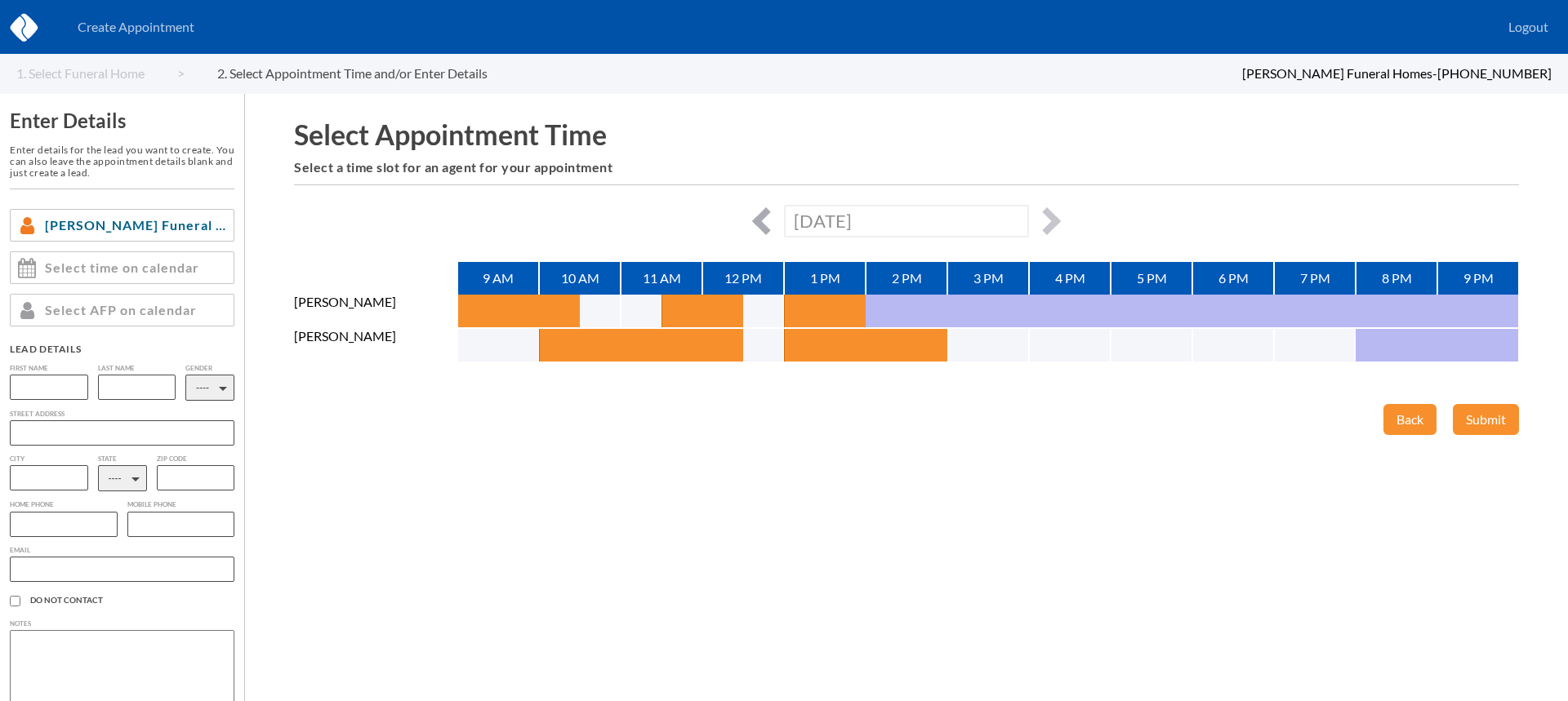
click at [769, 221] on button "button" at bounding box center [765, 221] width 27 height 27
type input "[DATE]"
